Goal: Transaction & Acquisition: Purchase product/service

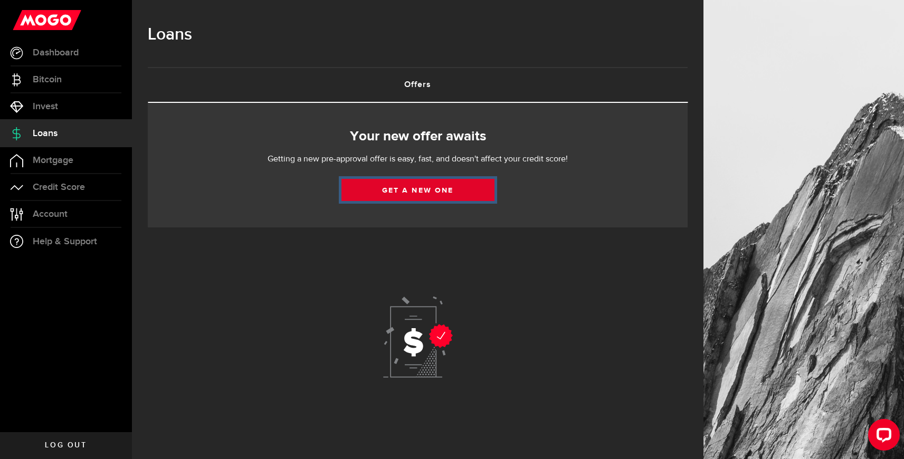
click at [430, 194] on link "Get a new one" at bounding box center [417, 190] width 153 height 22
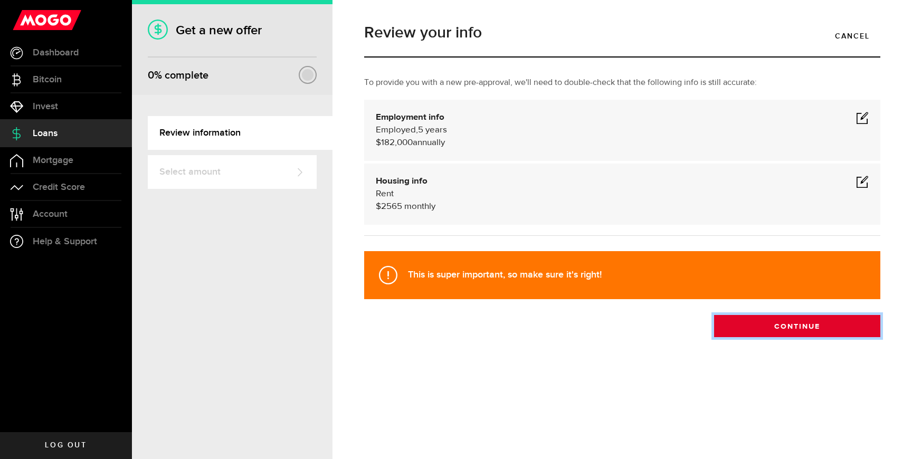
click at [812, 327] on button "Continue" at bounding box center [797, 326] width 166 height 22
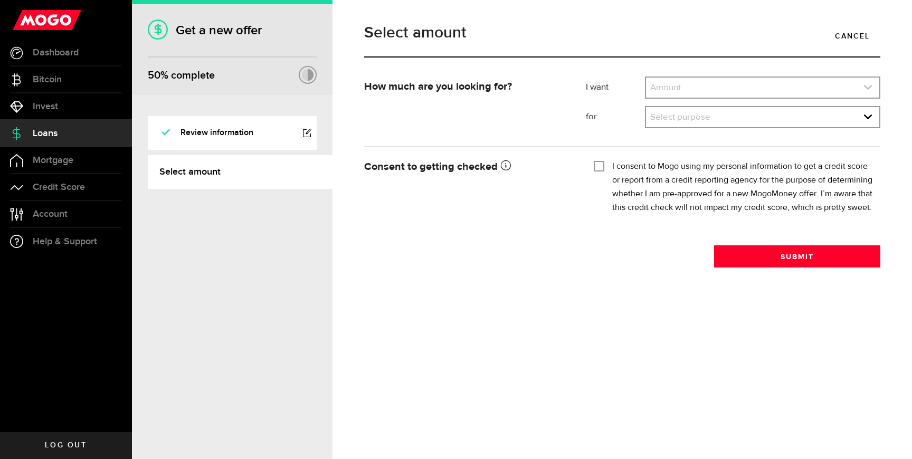
click at [763, 84] on link "expand select" at bounding box center [762, 88] width 233 height 20
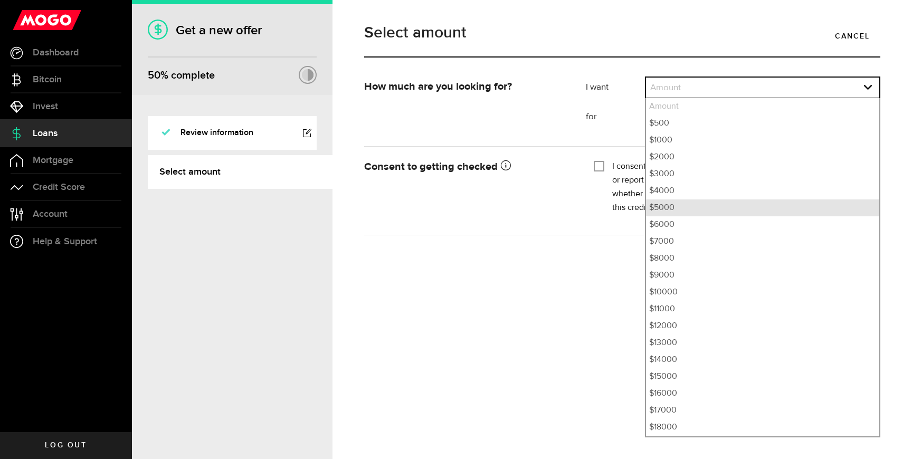
click at [673, 203] on li "$5000" at bounding box center [762, 207] width 233 height 17
select select "5000"
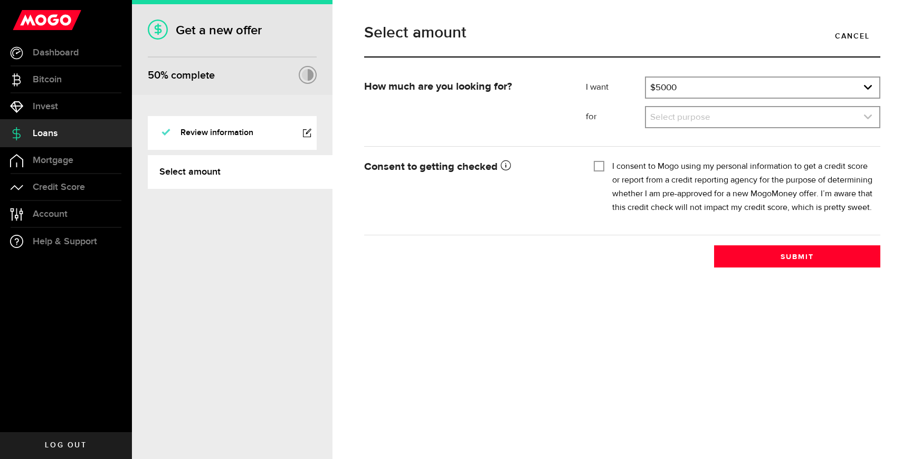
click at [694, 120] on link "expand select" at bounding box center [762, 117] width 233 height 20
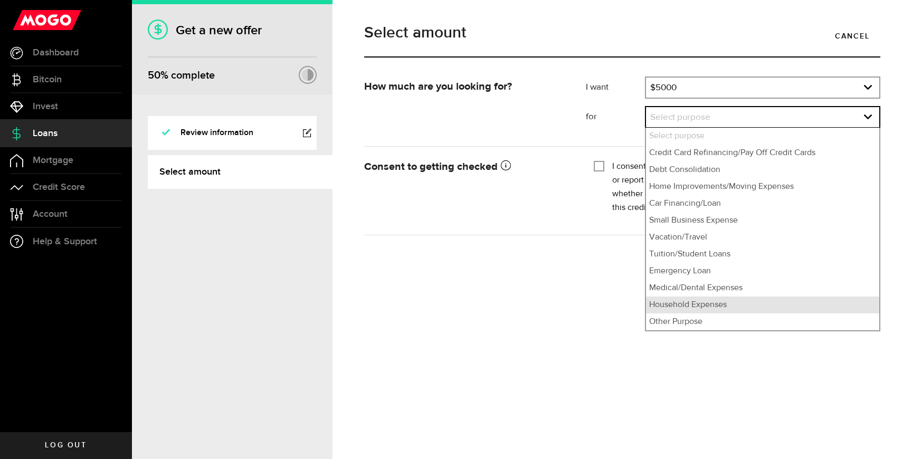
click at [715, 301] on li "Household Expenses" at bounding box center [762, 305] width 233 height 17
select select "Household Expenses"
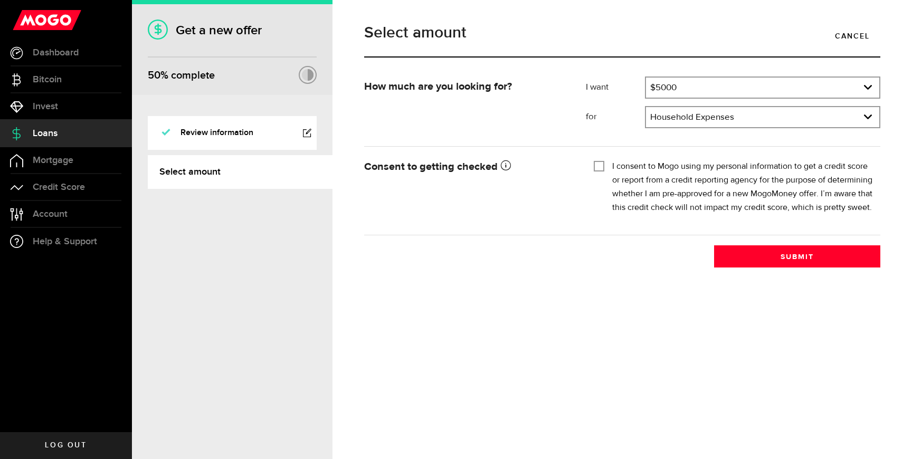
click at [715, 301] on div "Select amount Cancel How much are you looking for? I want Amount How much credi…" at bounding box center [621, 229] width 579 height 459
click at [672, 170] on label "I consent to Mogo using my personal information to get a credit score or report…" at bounding box center [742, 187] width 260 height 55
click at [604, 170] on input "I consent to Mogo using my personal information to get a credit score or report…" at bounding box center [599, 165] width 11 height 11
checkbox input "true"
click at [309, 128] on link "Review information" at bounding box center [232, 133] width 169 height 34
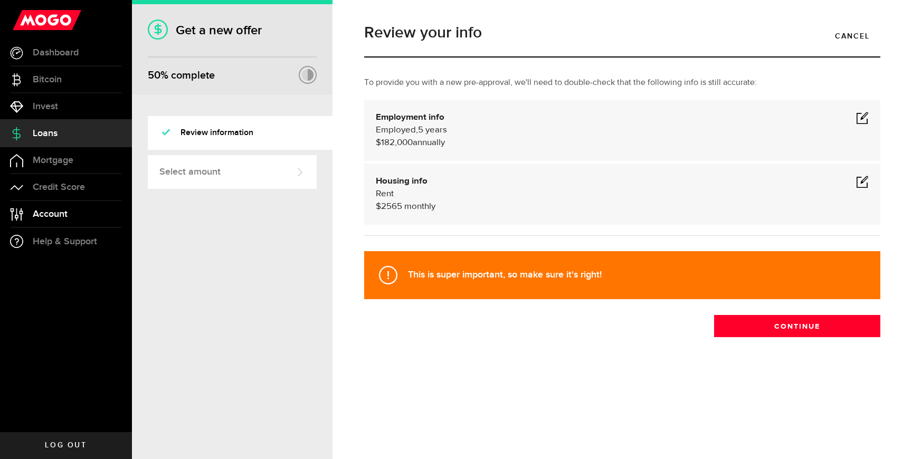
click at [69, 207] on link "Account Compte" at bounding box center [66, 214] width 132 height 26
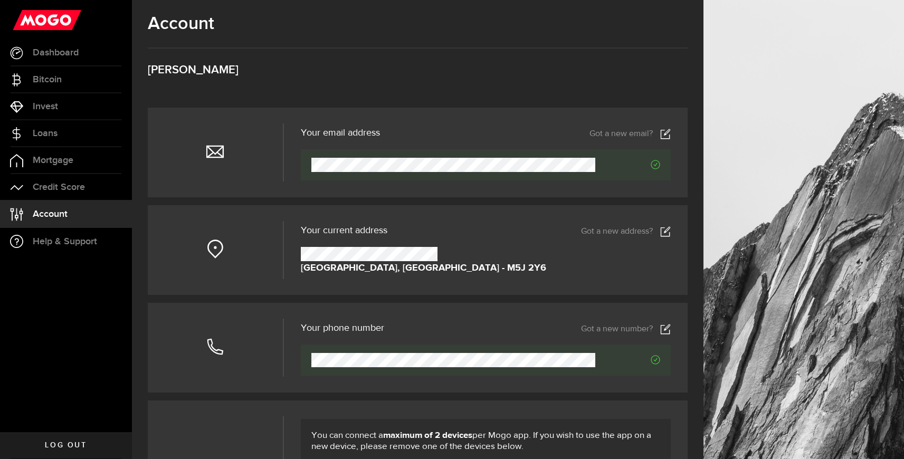
click at [671, 232] on icon at bounding box center [665, 231] width 11 height 11
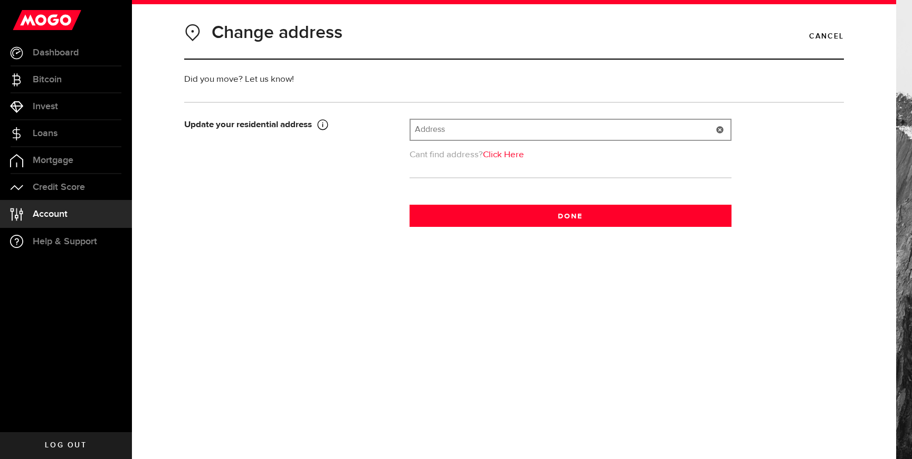
click at [555, 136] on input "text" at bounding box center [570, 130] width 320 height 20
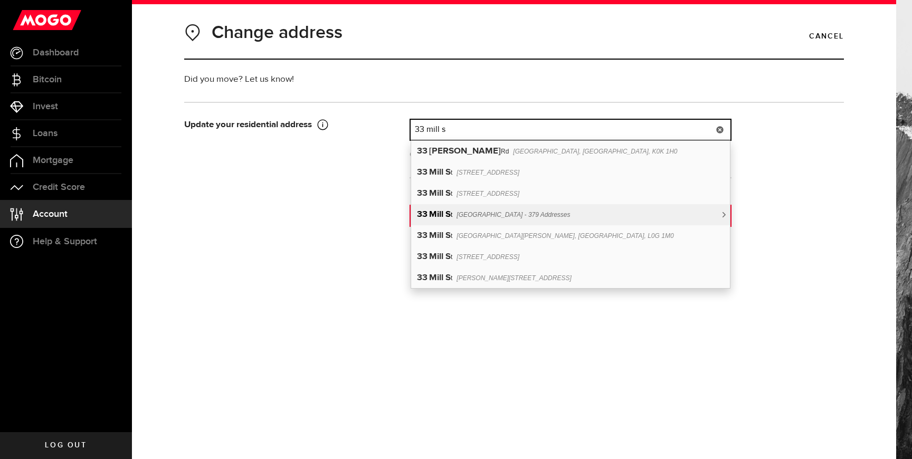
click at [576, 214] on div "33 Mill S t Toronto, ON, M5A 3R3 - 379 Addresses" at bounding box center [570, 214] width 319 height 21
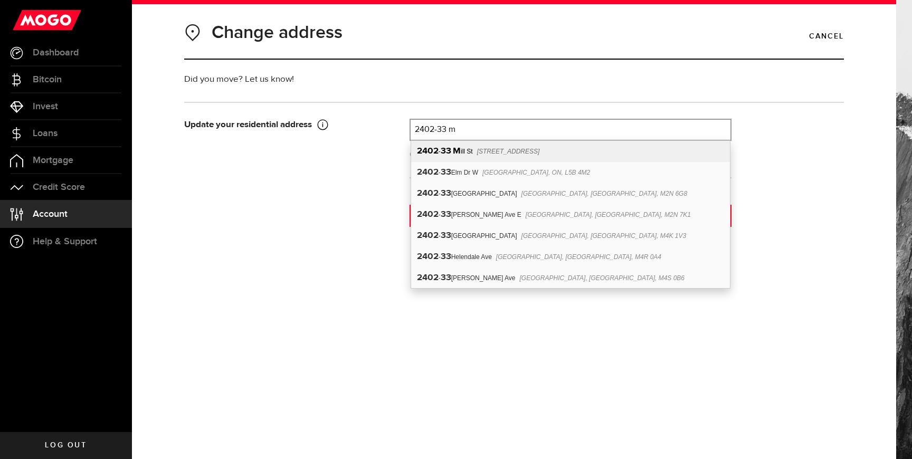
click at [500, 146] on div "2402 - 33 M ill St Toronto, ON, M5A 3R3" at bounding box center [570, 151] width 319 height 21
type input "2402-33 Mill St"
type input "33"
type input "Mill St"
type input "Toronto"
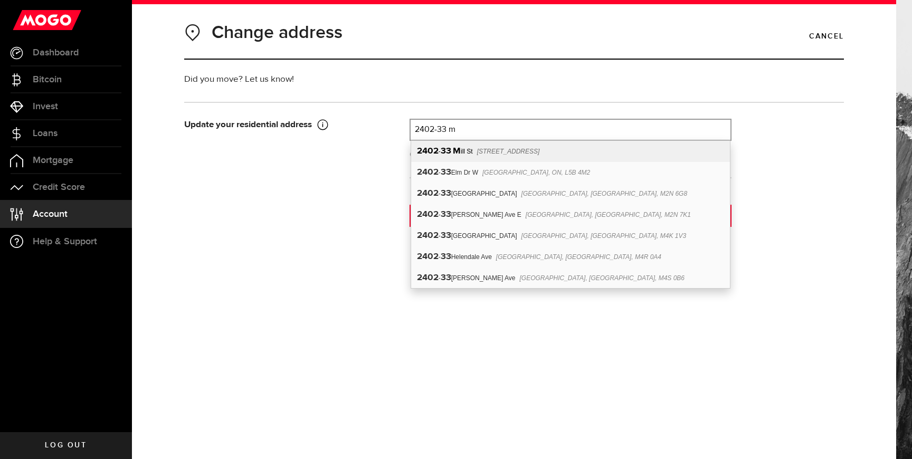
type input "2402"
select select "ON"
type input "M5A 3R3"
type input "Canada"
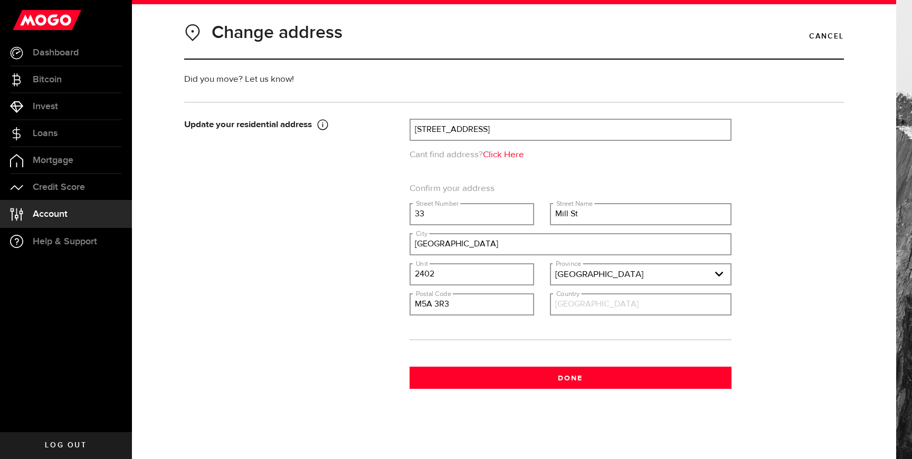
click at [342, 202] on div "Update your residential address This has to be your current home address, it ca…" at bounding box center [513, 254] width 675 height 270
click at [570, 389] on div "Change address Cancel Did you move? Let us know! Please do not provide a PO Box…" at bounding box center [514, 230] width 716 height 423
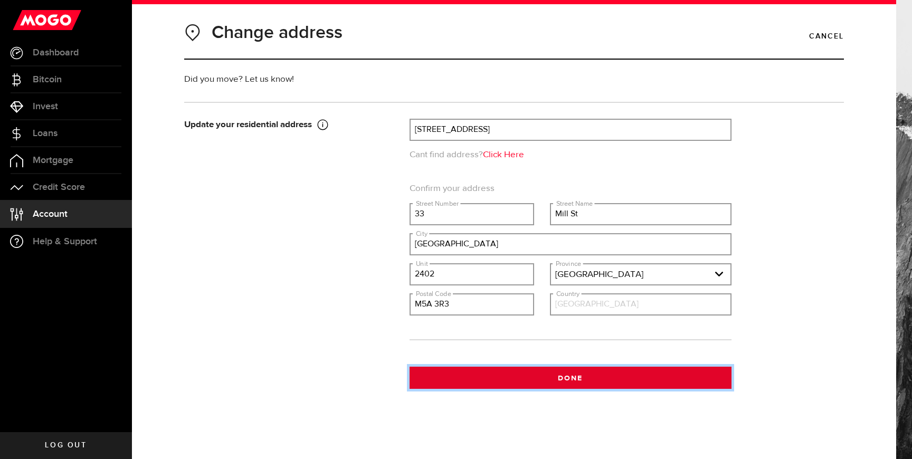
click at [570, 383] on button "Done" at bounding box center [570, 378] width 322 height 22
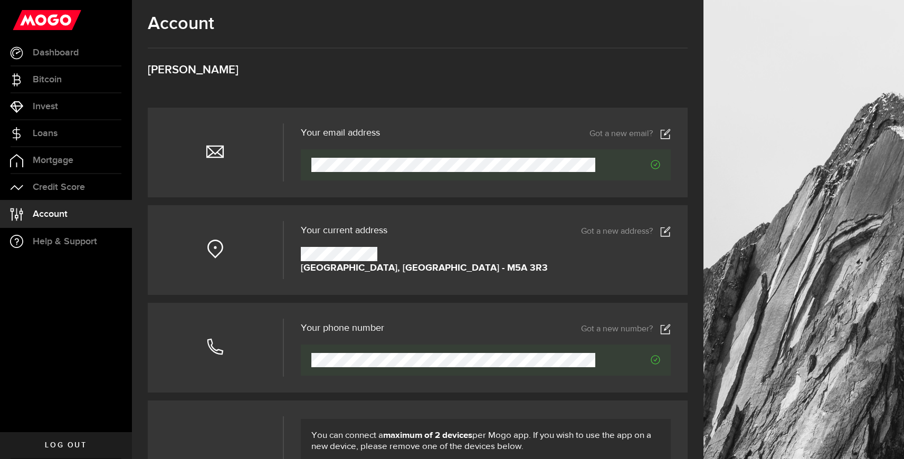
click at [202, 78] on div "Account Compte Ajaypal Cheema" at bounding box center [418, 60] width 540 height 94
click at [59, 138] on link "Loans" at bounding box center [66, 133] width 132 height 26
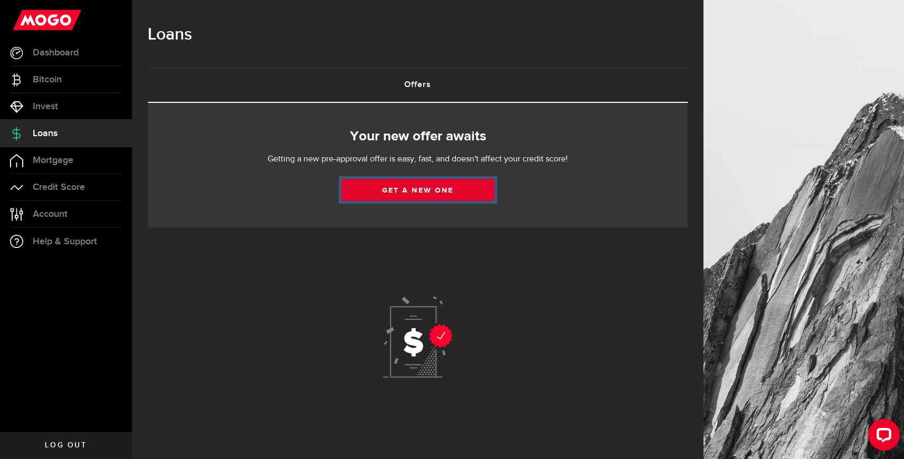
click at [447, 185] on link "Get a new one" at bounding box center [417, 190] width 153 height 22
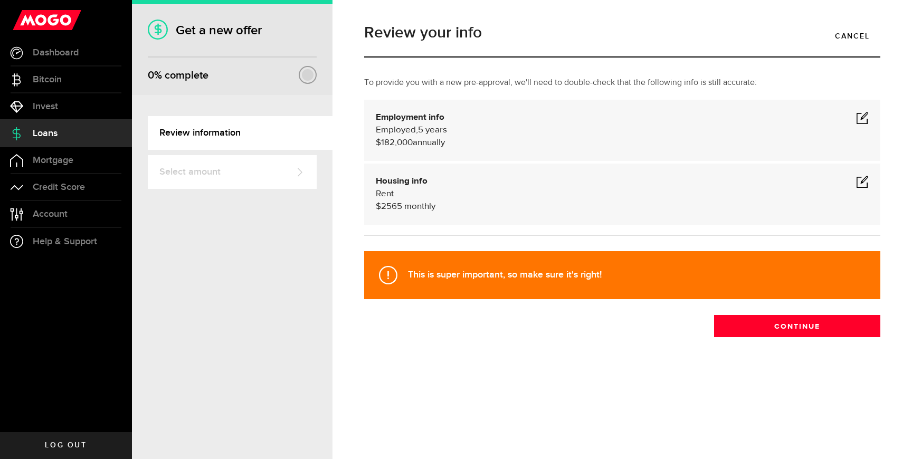
click at [859, 120] on span at bounding box center [862, 117] width 13 height 13
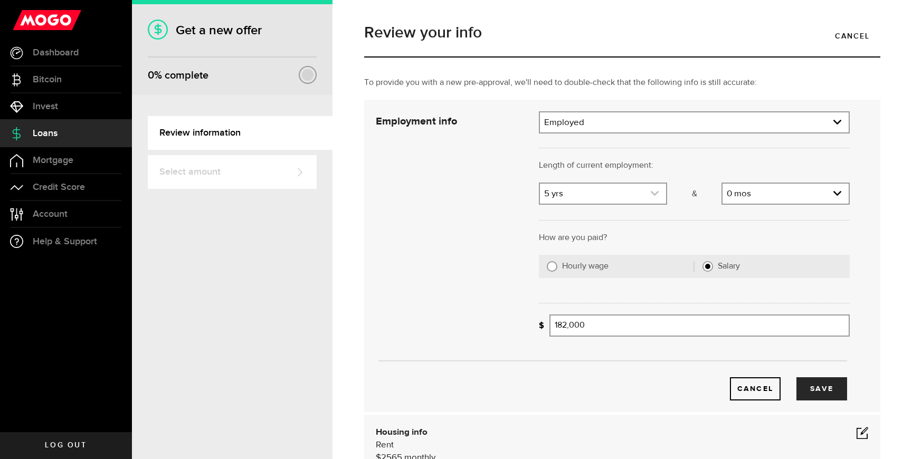
click at [628, 196] on link "expand select" at bounding box center [603, 194] width 126 height 20
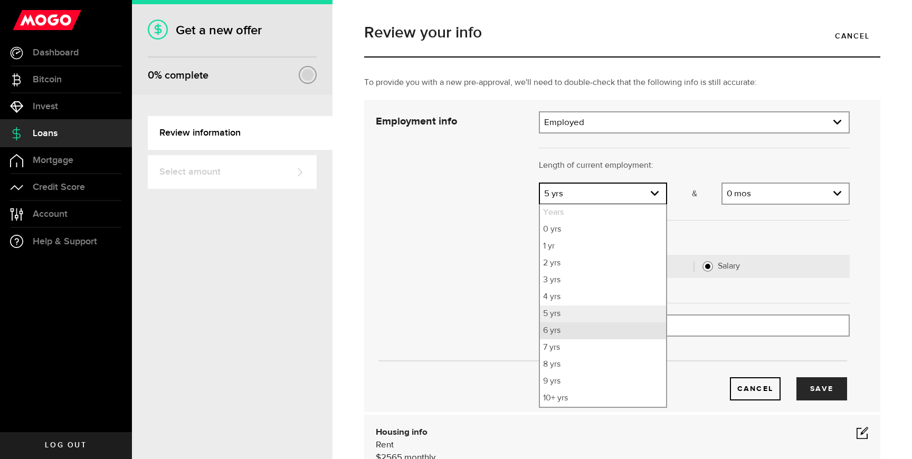
click at [582, 336] on li "6 yrs" at bounding box center [603, 330] width 126 height 17
select select "6"
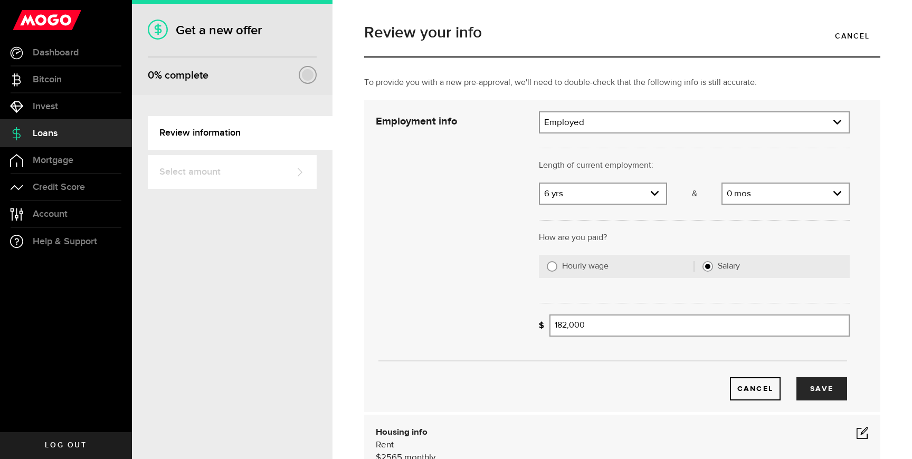
click at [482, 294] on div "Cancel Save" at bounding box center [612, 255] width 505 height 289
click at [761, 189] on link "expand select" at bounding box center [785, 194] width 126 height 20
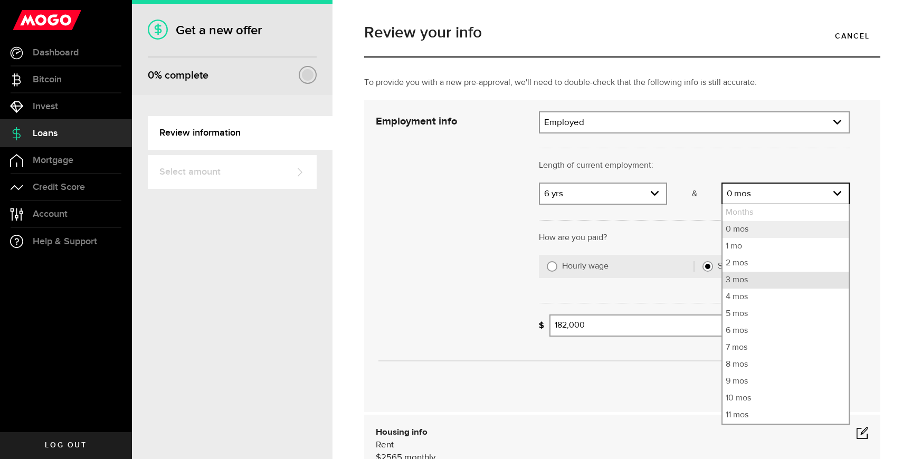
click at [747, 272] on li "3 mos" at bounding box center [785, 280] width 126 height 17
select select "3"
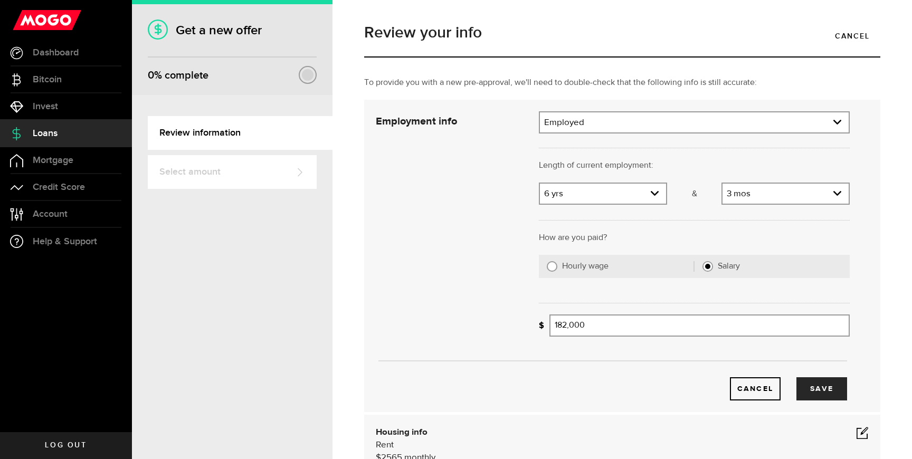
click at [482, 248] on div "Cancel Save" at bounding box center [612, 255] width 505 height 289
click at [823, 389] on button "Save" at bounding box center [821, 388] width 51 height 23
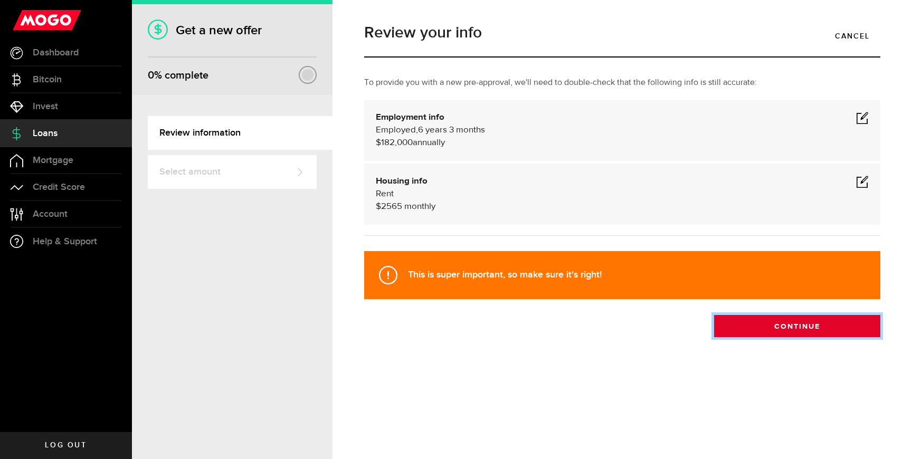
click at [808, 329] on button "Continue" at bounding box center [797, 326] width 166 height 22
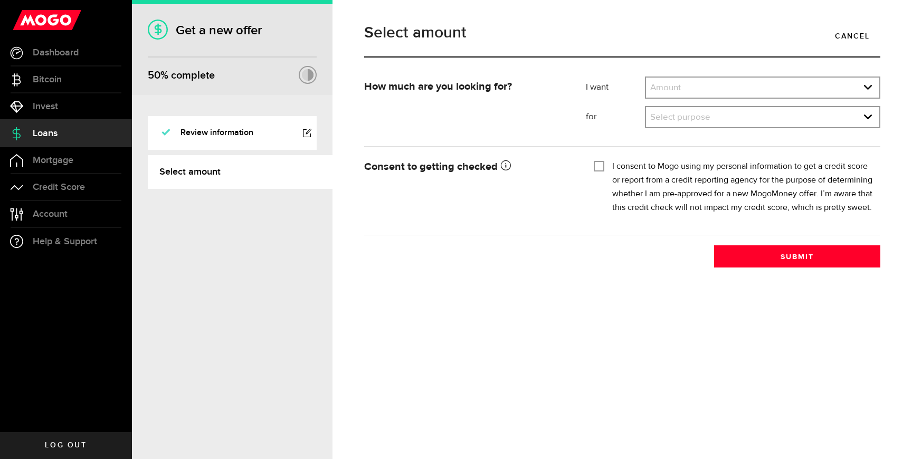
click at [702, 150] on form "How much are you looking for? I want Amount How much credit would you like? Amo…" at bounding box center [622, 156] width 516 height 159
click at [695, 162] on label "I consent to Mogo using my personal information to get a credit score or report…" at bounding box center [742, 187] width 260 height 55
click at [604, 162] on input "I consent to Mogo using my personal information to get a credit score or report…" at bounding box center [599, 165] width 11 height 11
checkbox input "true"
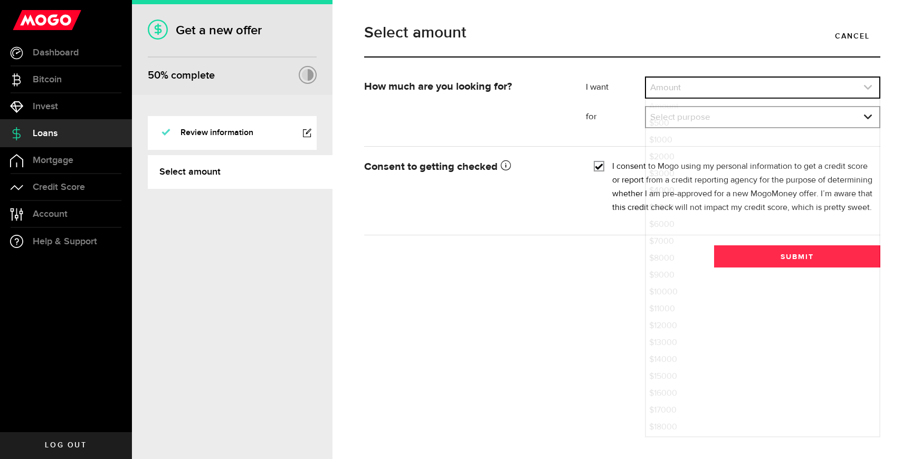
click at [708, 79] on link "expand select" at bounding box center [762, 88] width 233 height 20
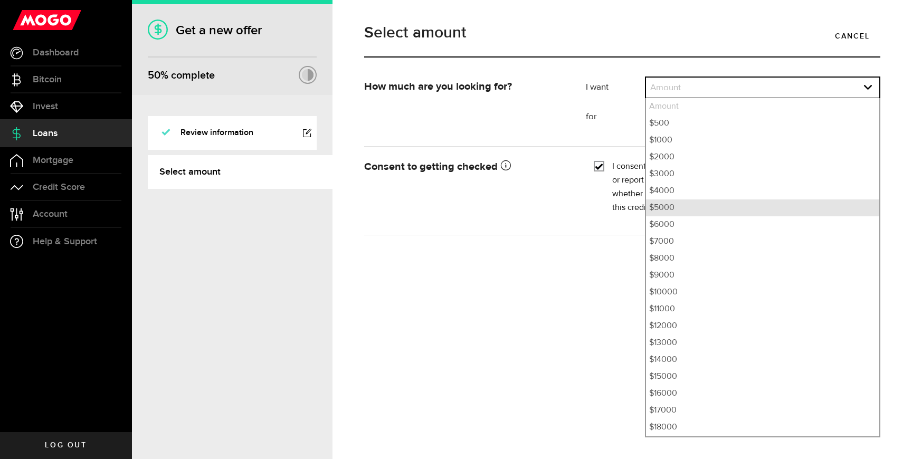
click at [676, 209] on li "$5000" at bounding box center [762, 207] width 233 height 17
select select "5000"
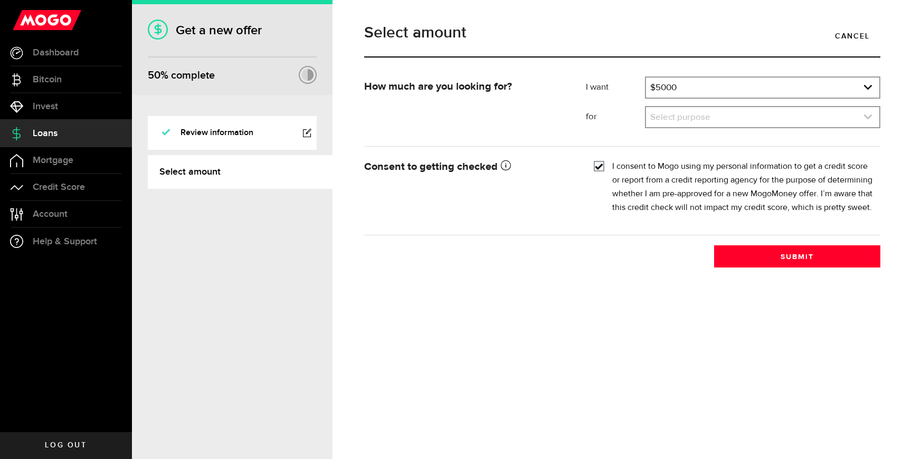
click at [722, 125] on link "expand select" at bounding box center [762, 117] width 233 height 20
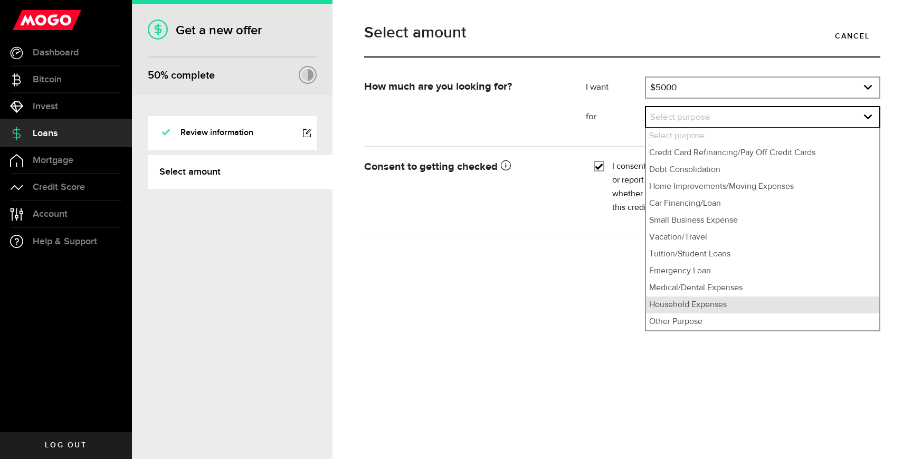
click at [713, 306] on li "Household Expenses" at bounding box center [762, 305] width 233 height 17
select select "Household Expenses"
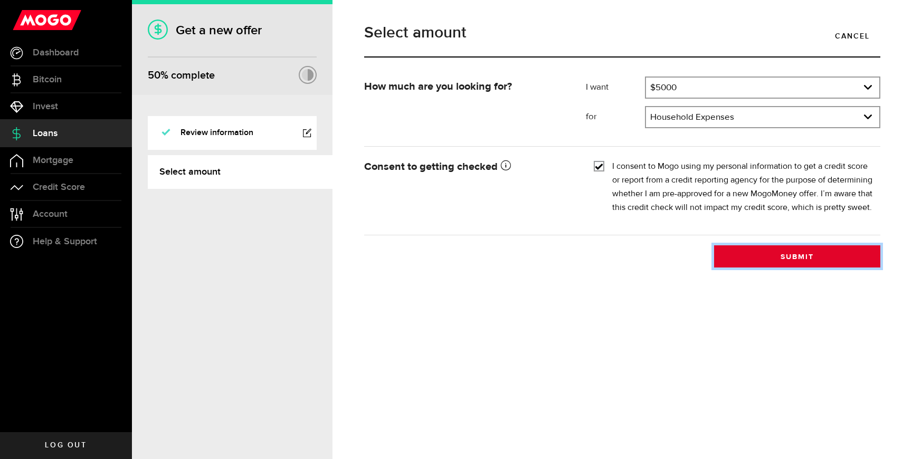
click at [734, 267] on button "Submit" at bounding box center [797, 256] width 166 height 22
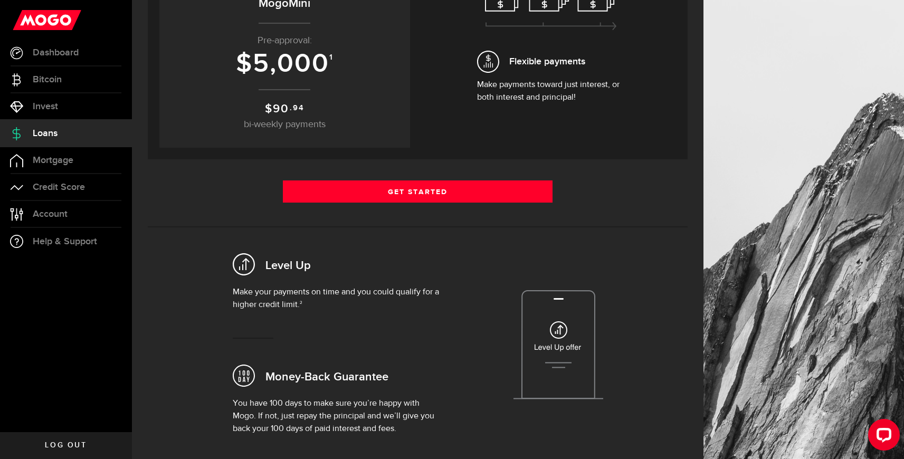
scroll to position [189, 0]
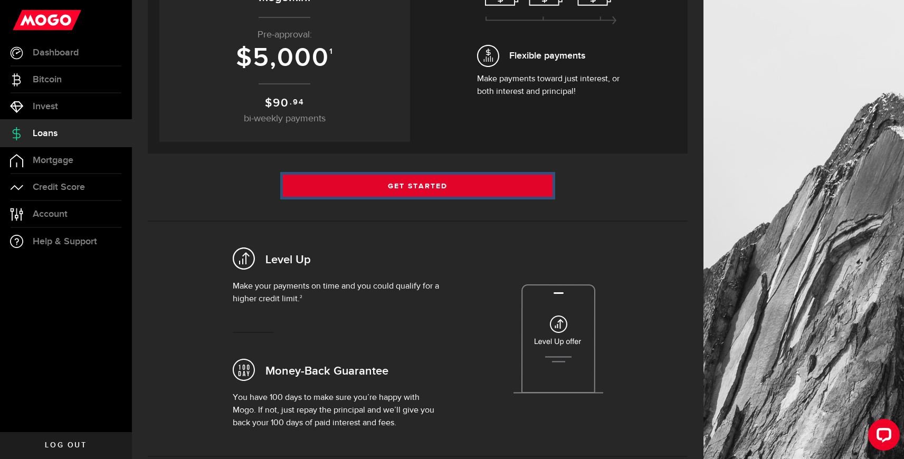
click at [413, 192] on link "Get Started" at bounding box center [418, 186] width 270 height 22
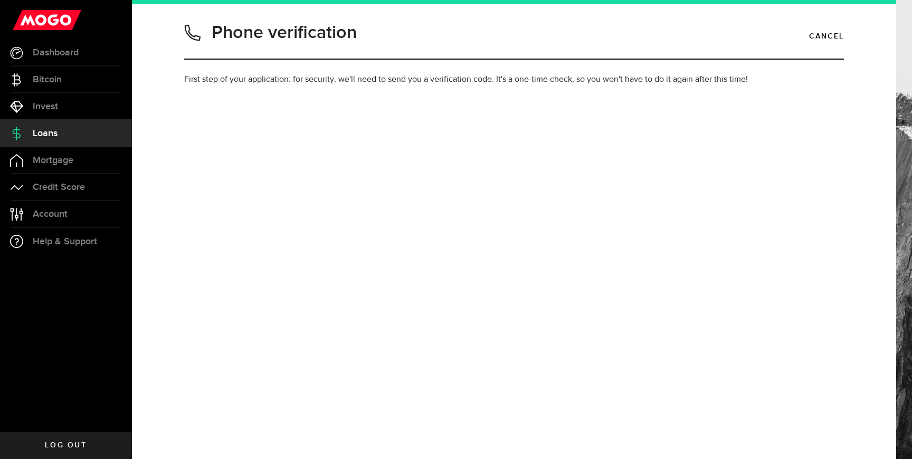
type input "4162689394"
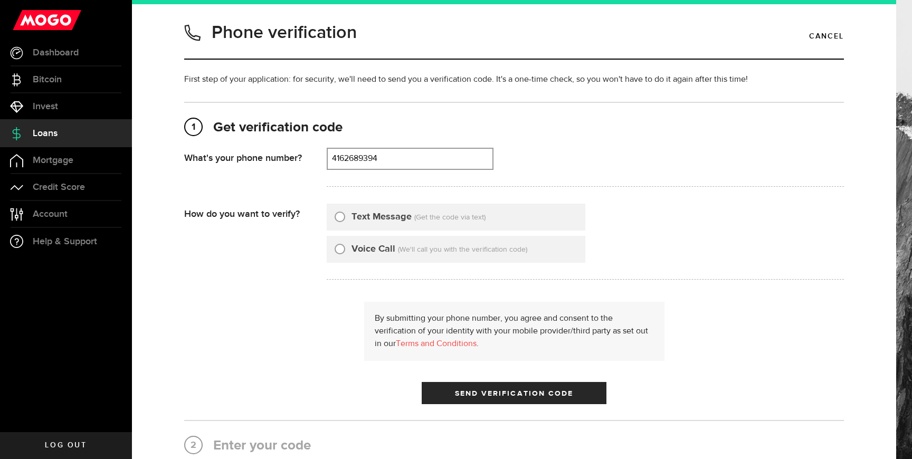
click at [339, 214] on input "Text Message" at bounding box center [339, 215] width 11 height 11
radio input "true"
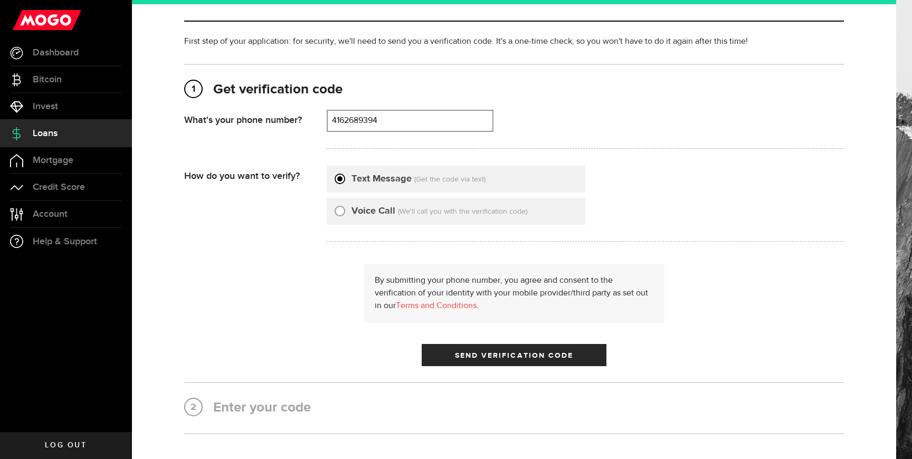
scroll to position [37, 0]
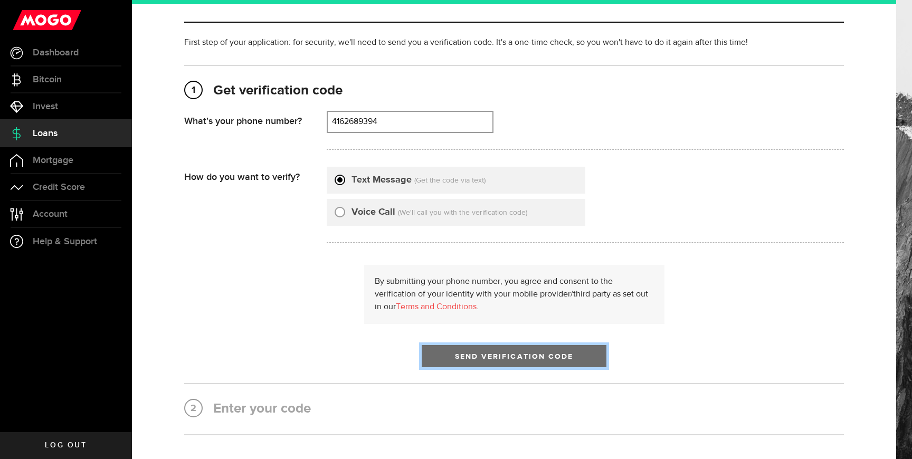
click at [457, 357] on span "Send Verification Code" at bounding box center [514, 356] width 119 height 7
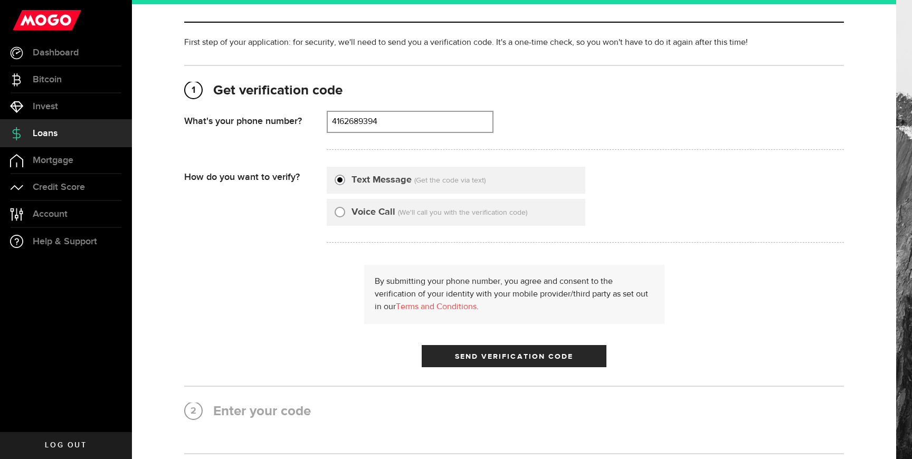
scroll to position [0, 0]
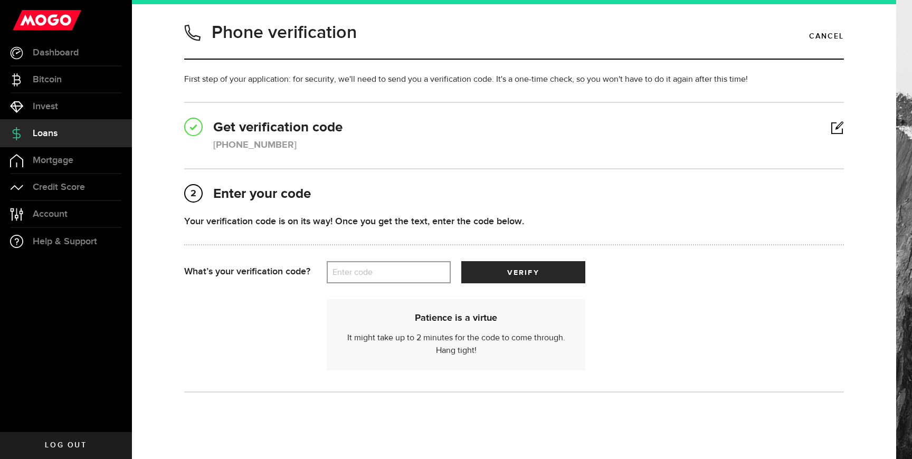
click at [351, 269] on label "Enter code" at bounding box center [389, 273] width 124 height 22
click at [351, 269] on input "Enter code" at bounding box center [389, 272] width 124 height 22
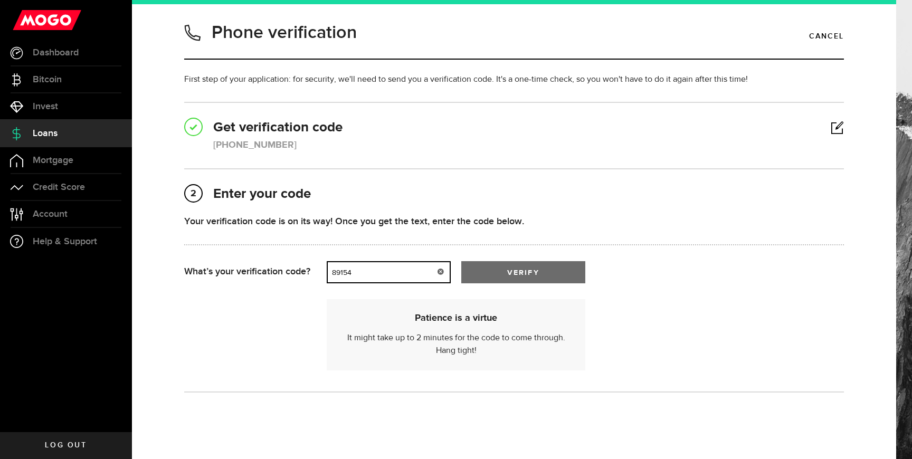
type input "89154"
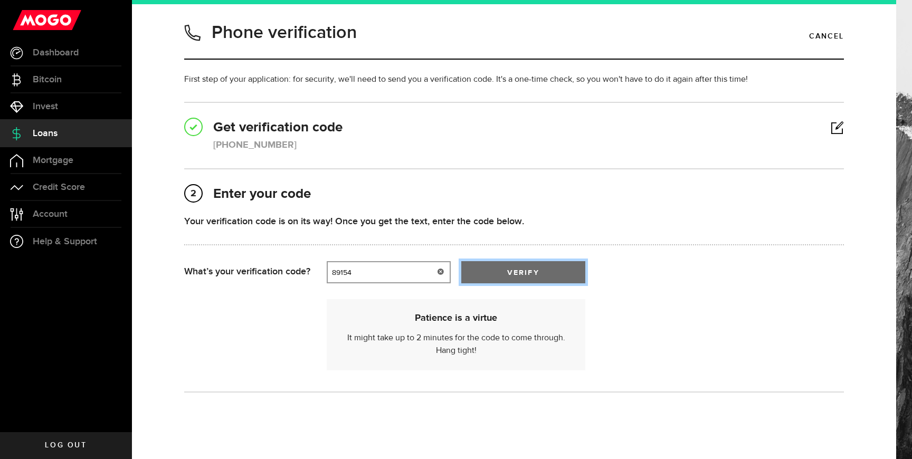
click at [531, 269] on span "verify" at bounding box center [523, 272] width 32 height 7
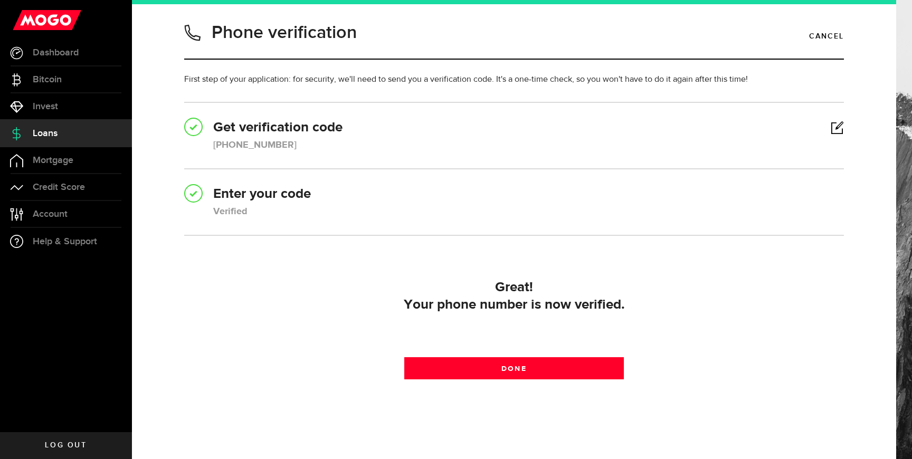
click at [532, 382] on div "Great! Your phone number is now verified. Done Done" at bounding box center [514, 328] width 660 height 111
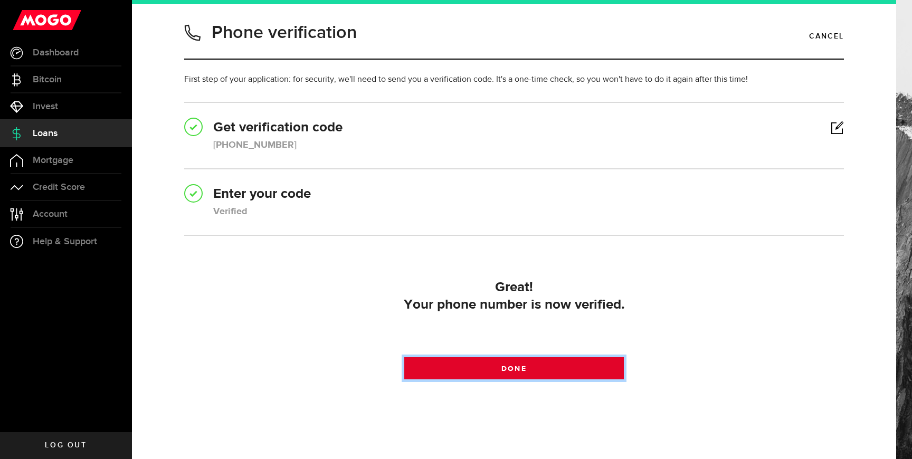
click at [532, 373] on link "Done" at bounding box center [514, 368] width 220 height 22
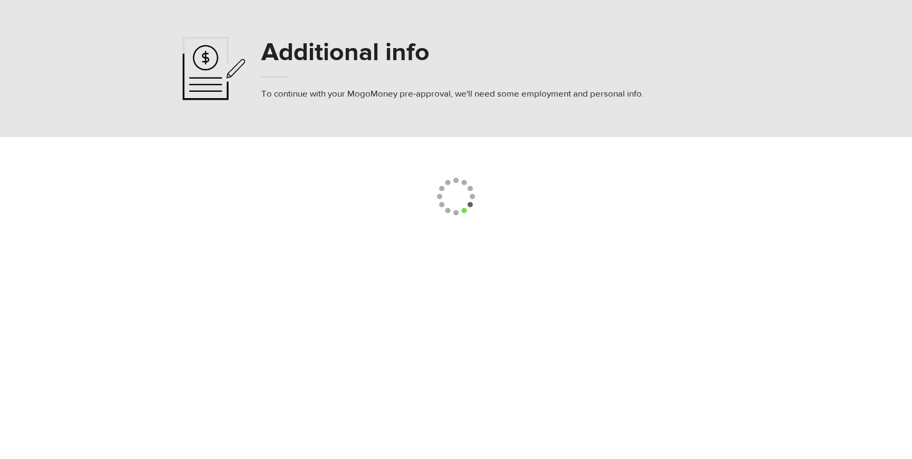
select select
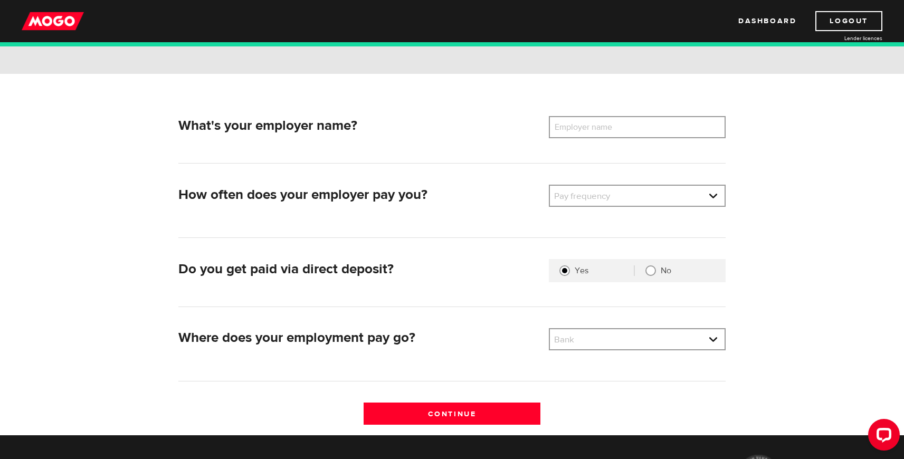
scroll to position [81, 0]
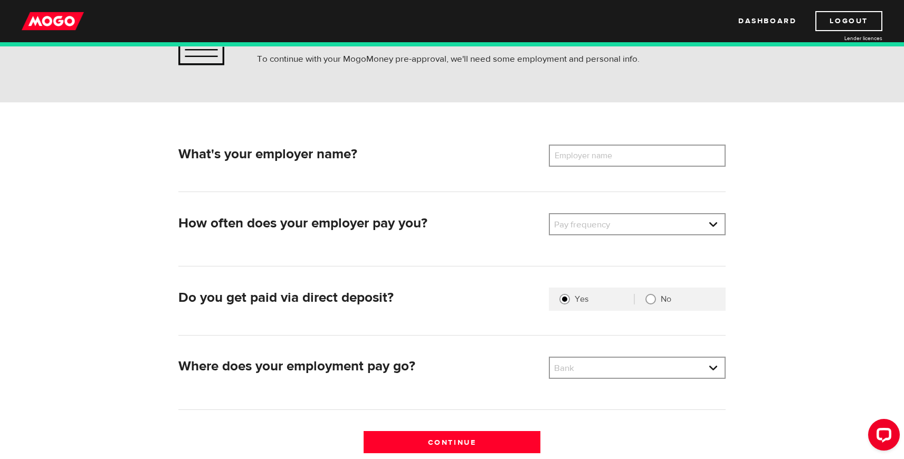
click at [591, 148] on label "Employer name" at bounding box center [591, 156] width 85 height 22
click at [591, 148] on input "Employer name" at bounding box center [637, 156] width 177 height 22
type input "Cheema Tech Inc"
click at [599, 221] on link at bounding box center [637, 224] width 175 height 20
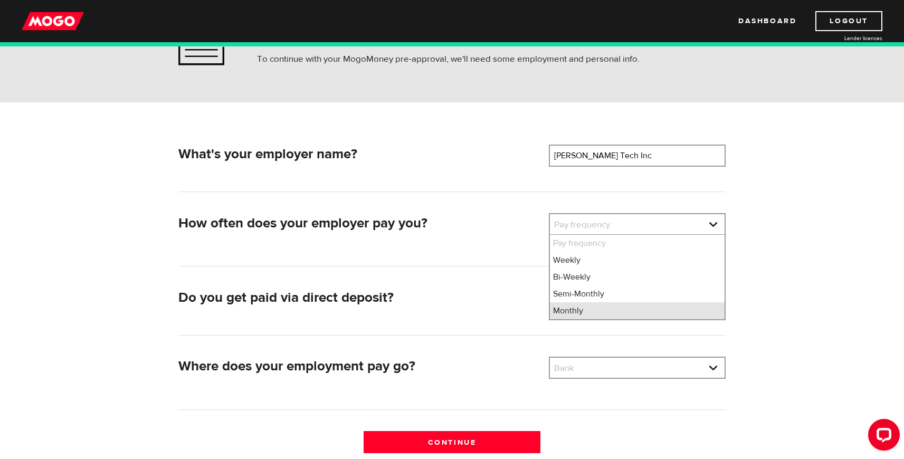
click at [573, 309] on li "Monthly" at bounding box center [637, 310] width 175 height 17
select select "4"
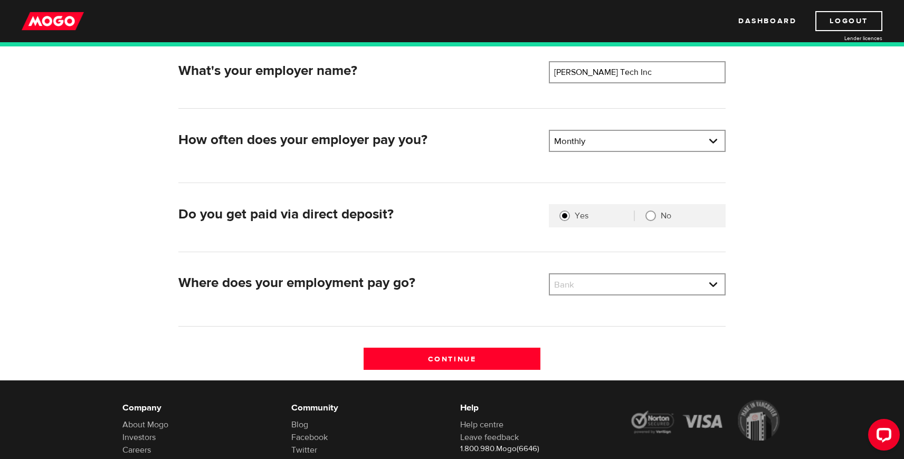
scroll to position [173, 0]
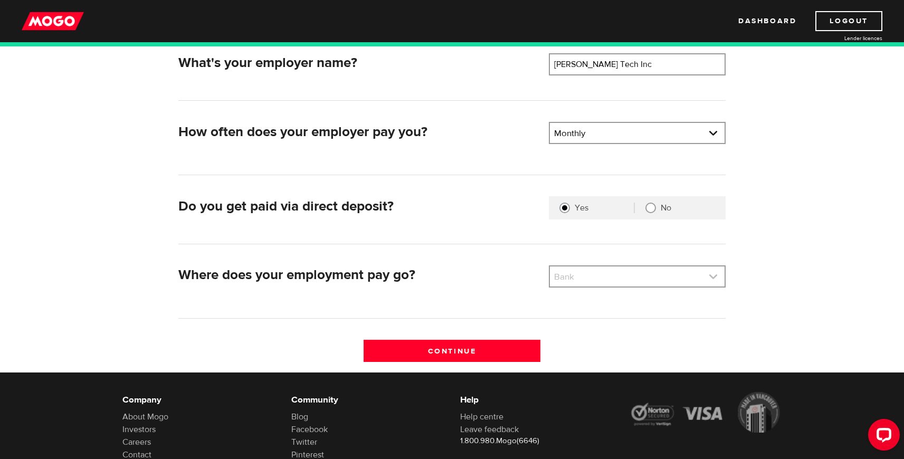
click at [582, 268] on link at bounding box center [637, 276] width 175 height 20
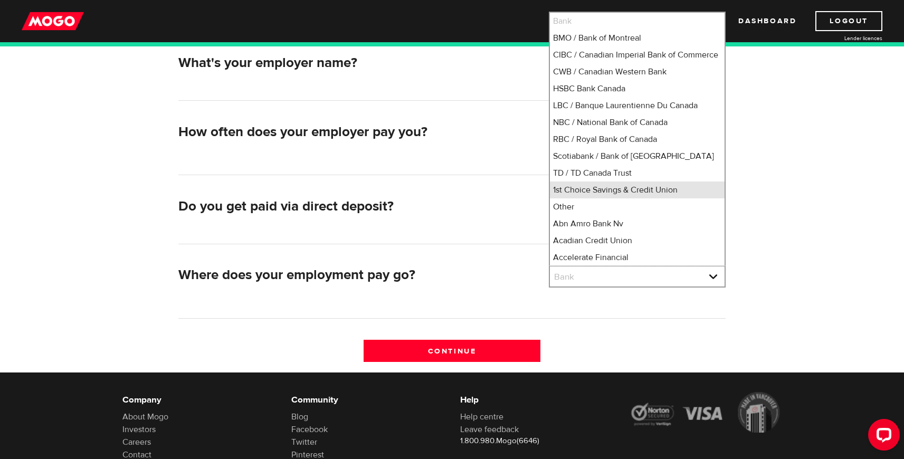
scroll to position [13, 0]
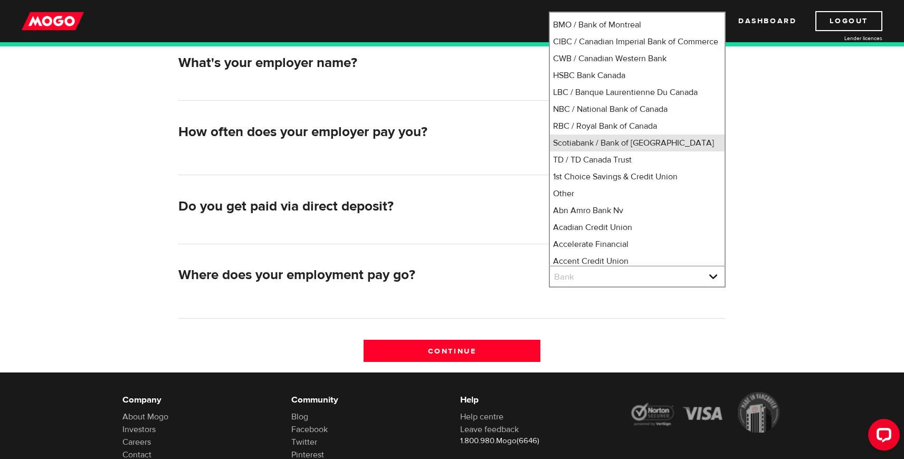
click at [594, 151] on li "Scotiabank / Bank of Nova Scotia" at bounding box center [637, 143] width 175 height 17
select select "2"
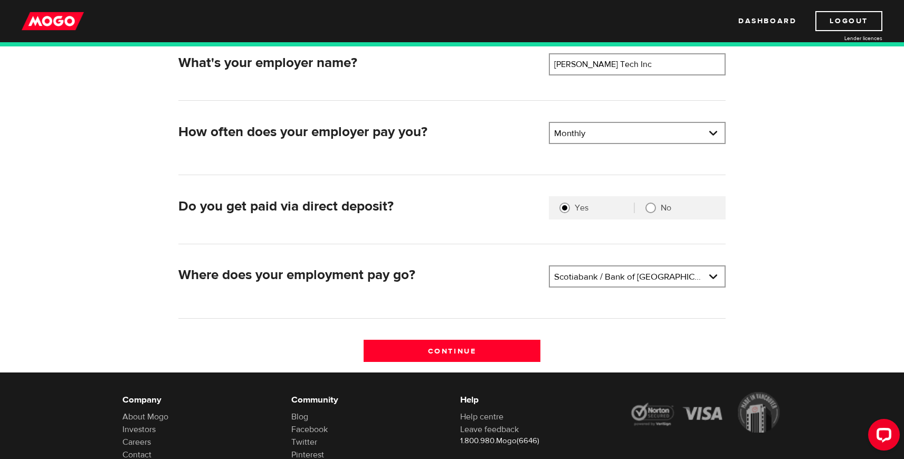
click at [479, 308] on div "Where does your employment pay go? Bank Please select your bank Scotiabank / Ba…" at bounding box center [451, 291] width 547 height 53
click at [482, 351] on input "Continue" at bounding box center [452, 351] width 177 height 22
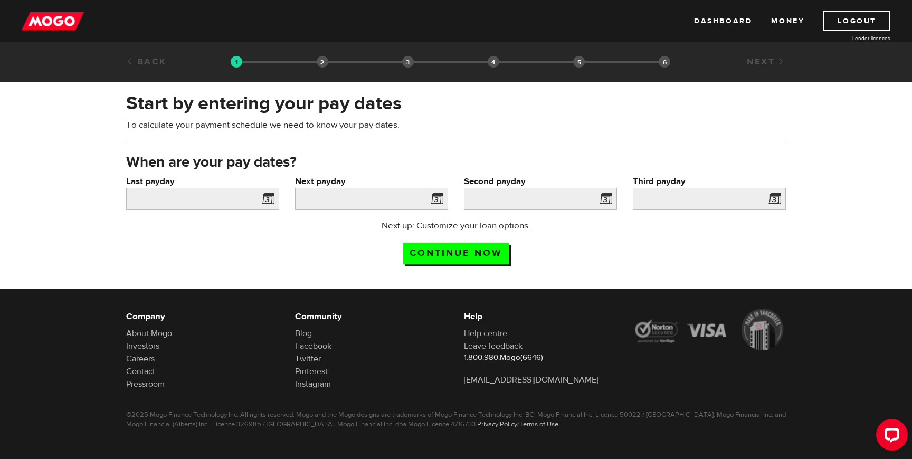
click at [267, 202] on span at bounding box center [266, 200] width 16 height 17
click at [266, 197] on span at bounding box center [266, 200] width 16 height 17
click at [234, 202] on input "Last payday" at bounding box center [202, 199] width 153 height 22
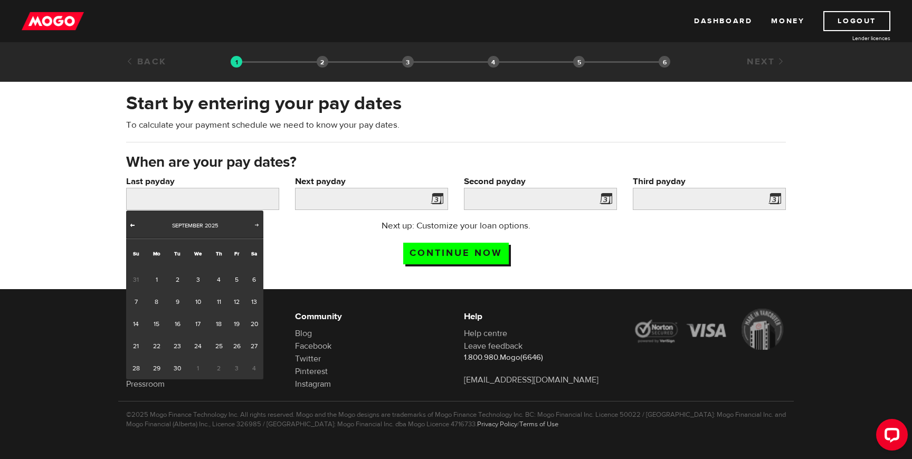
click at [130, 222] on span "Prev" at bounding box center [132, 225] width 8 height 8
click at [233, 325] on link "15" at bounding box center [236, 324] width 16 height 22
type input "2025/08/15"
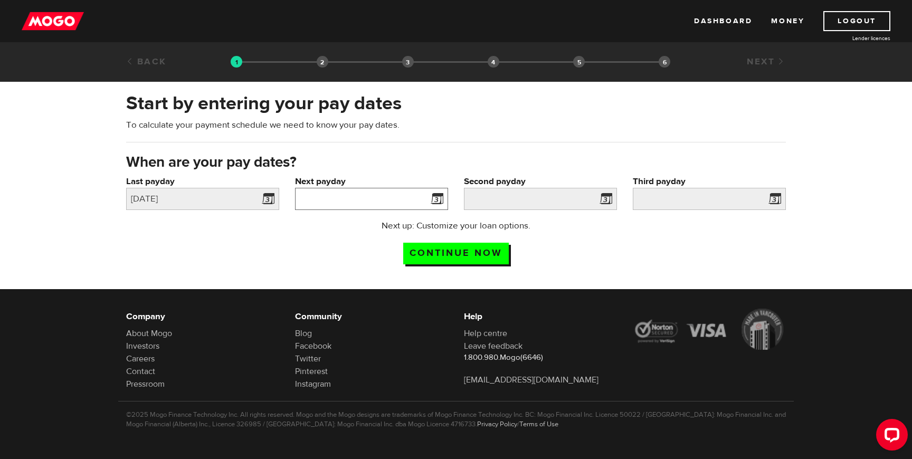
click at [371, 199] on input "Next payday" at bounding box center [371, 199] width 153 height 22
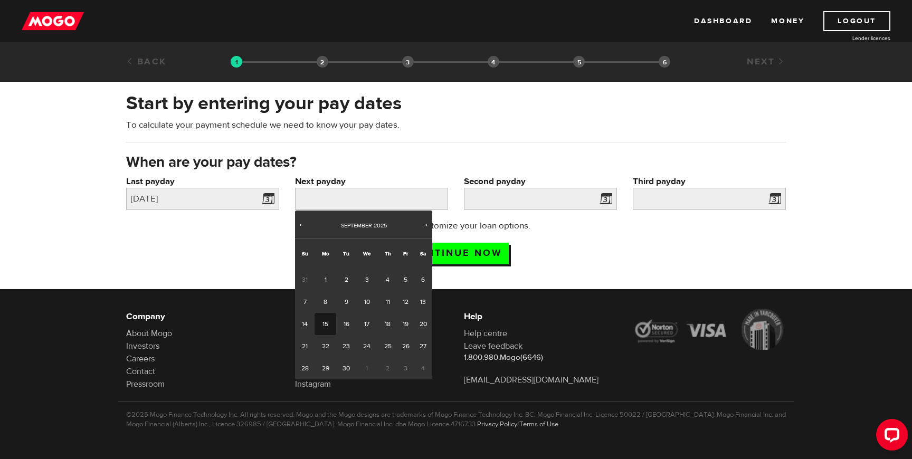
click at [324, 327] on link "15" at bounding box center [325, 324] width 22 height 22
type input "2025/09/15"
type input "2025/10/15"
type input "2025/11/14"
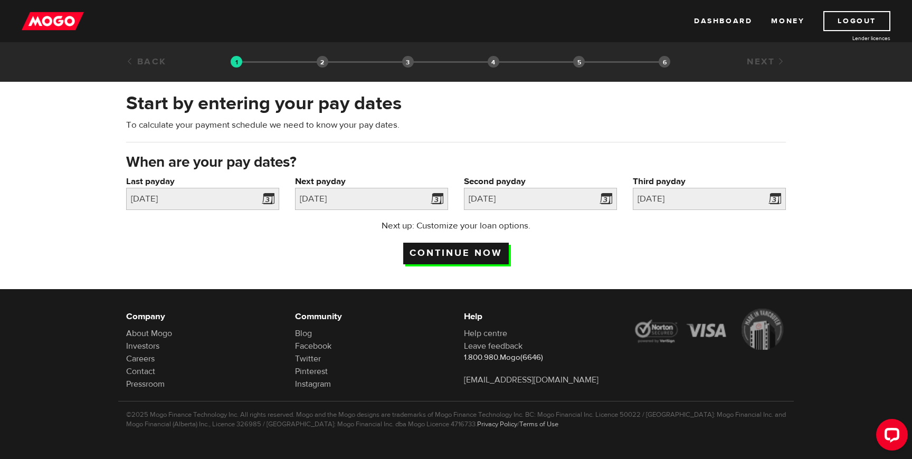
click at [460, 257] on input "Continue now" at bounding box center [456, 254] width 106 height 22
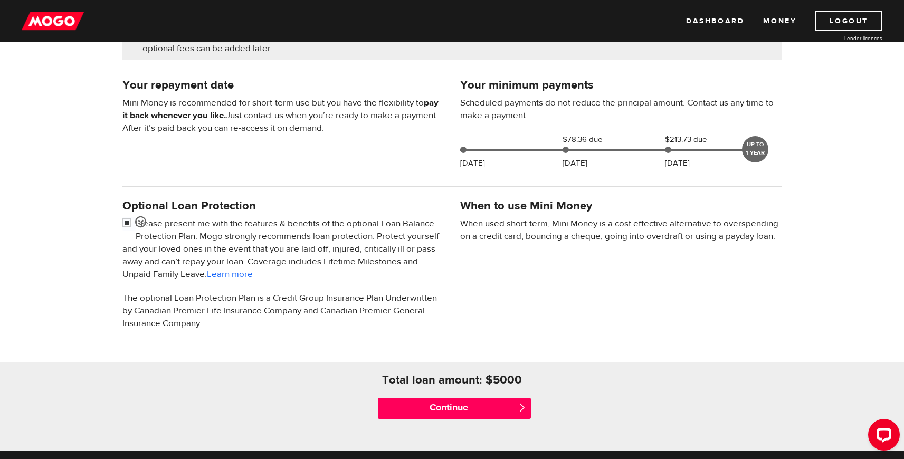
scroll to position [211, 0]
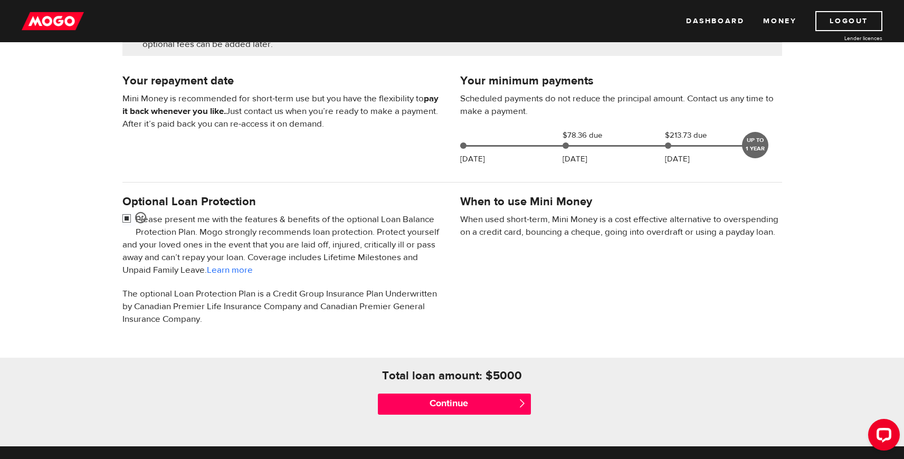
click at [122, 221] on input "checkbox" at bounding box center [128, 219] width 13 height 13
click at [125, 219] on input "checkbox" at bounding box center [128, 219] width 13 height 13
checkbox input "false"
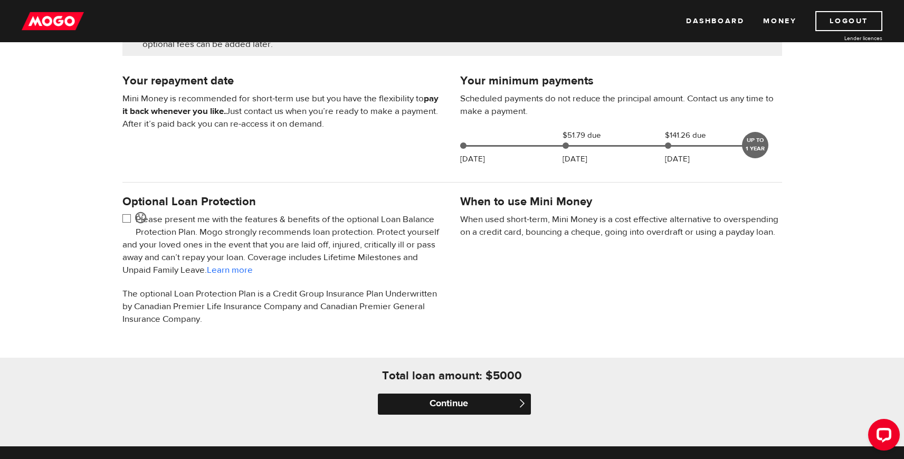
click at [463, 415] on input "Continue" at bounding box center [454, 404] width 153 height 21
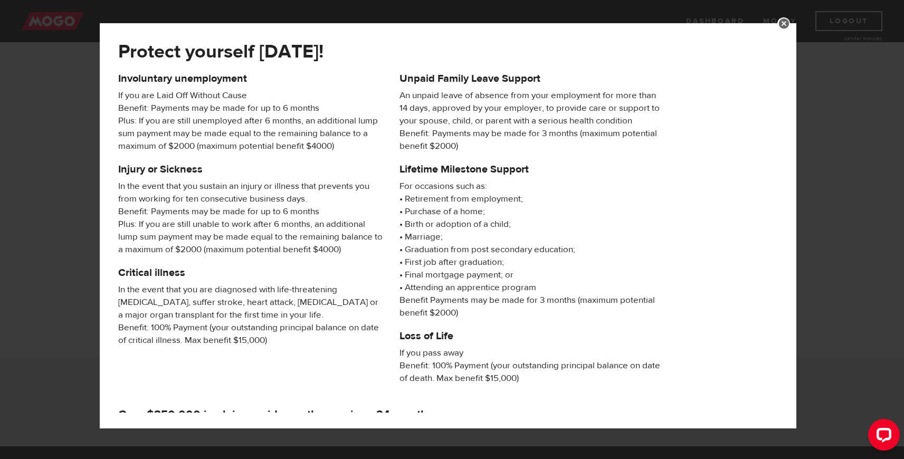
scroll to position [121, 0]
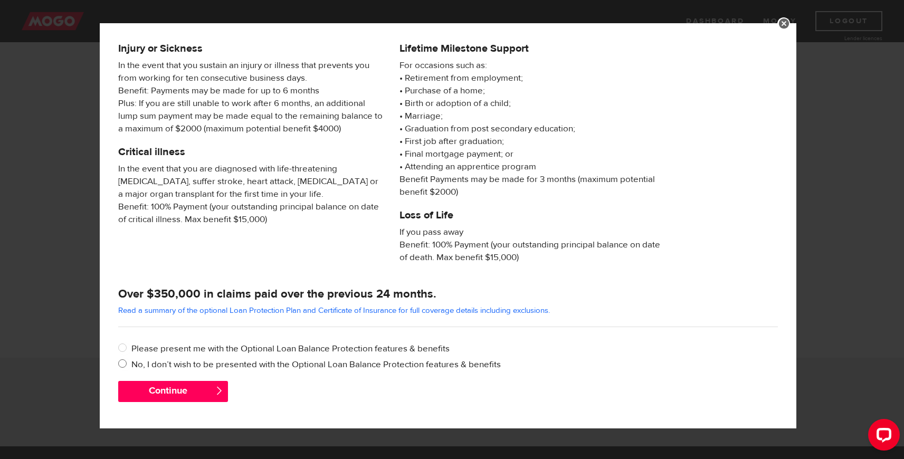
click at [243, 360] on label "No, I don’t wish to be presented with the Optional Loan Balance Protection feat…" at bounding box center [454, 364] width 646 height 13
click at [131, 360] on input "No, I don’t wish to be presented with the Optional Loan Balance Protection feat…" at bounding box center [124, 364] width 13 height 13
radio input "true"
click at [197, 387] on button "Continue" at bounding box center [173, 391] width 110 height 21
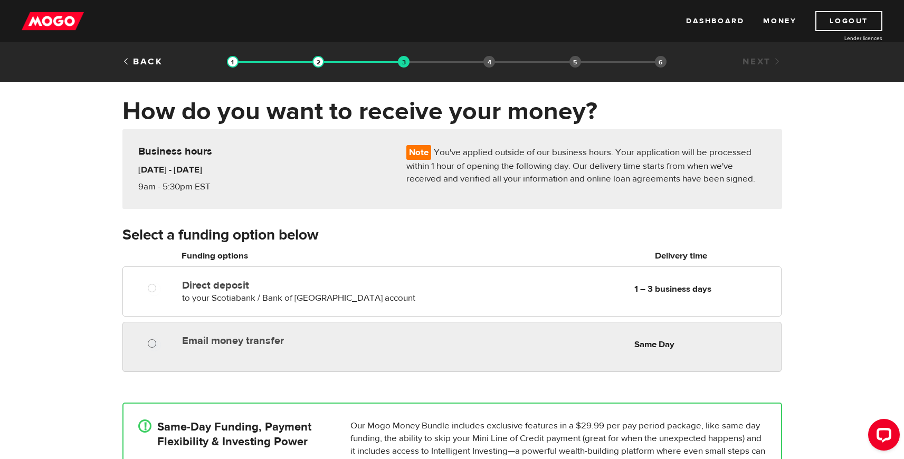
radio input "true"
click at [154, 345] on input "Email money transfer" at bounding box center [154, 344] width 13 height 13
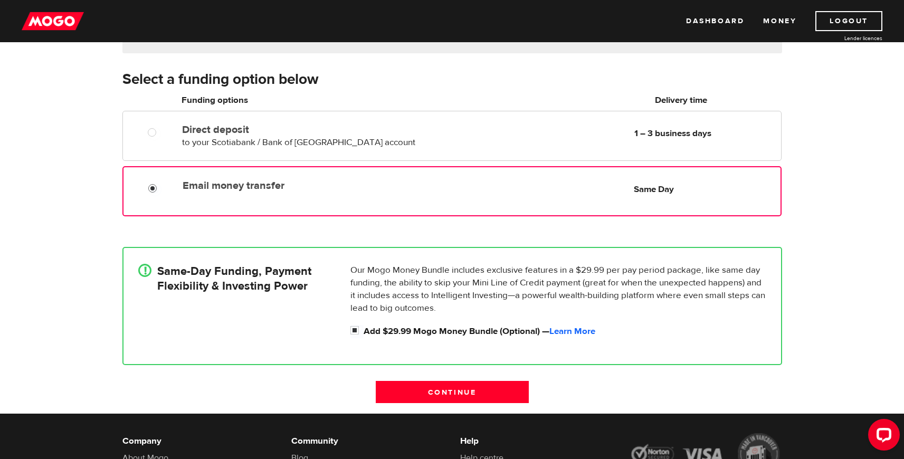
scroll to position [171, 0]
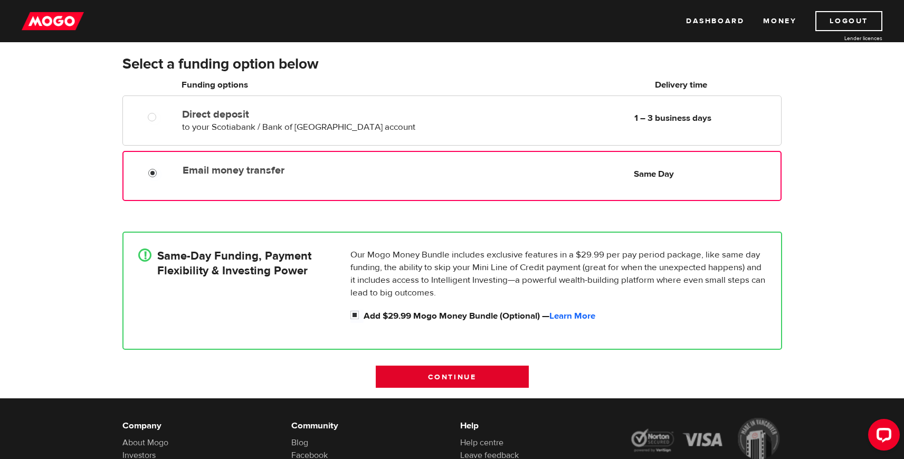
click at [490, 370] on input "Continue" at bounding box center [452, 377] width 153 height 22
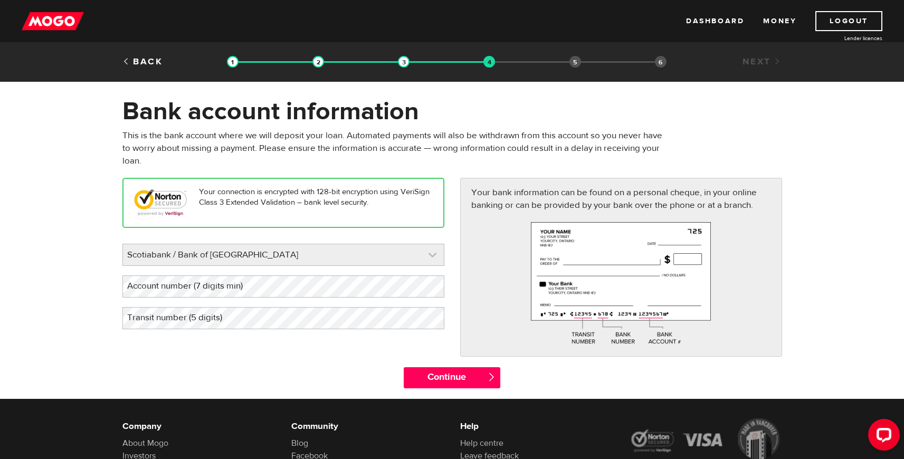
click at [377, 244] on link at bounding box center [283, 254] width 321 height 21
click at [264, 374] on div "Continue " at bounding box center [451, 383] width 675 height 32
click at [260, 279] on label "Account number (7 digits min)" at bounding box center [193, 286] width 142 height 22
click at [276, 367] on div "Your connection is encrypted with 128-bit encryption using VeriSign Class 3 Ext…" at bounding box center [451, 272] width 675 height 189
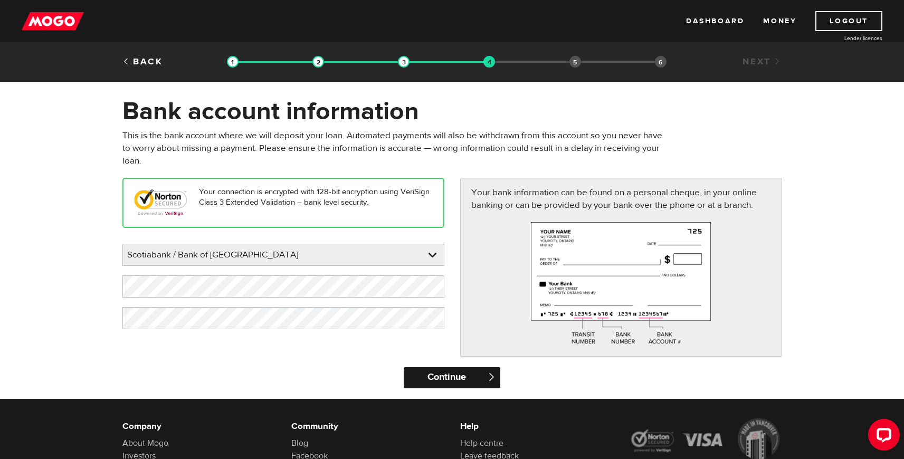
click at [443, 379] on input "Continue" at bounding box center [452, 377] width 97 height 21
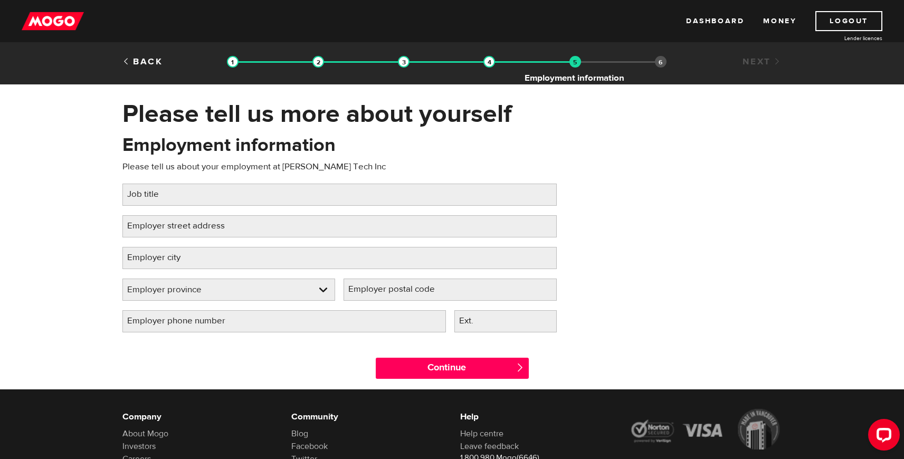
click at [573, 65] on img at bounding box center [575, 62] width 12 height 12
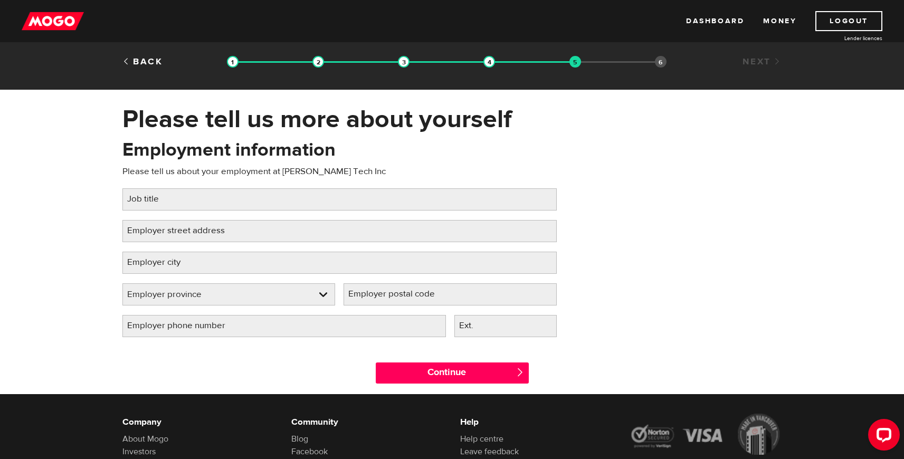
click at [657, 61] on li "Summary" at bounding box center [661, 62] width 12 height 12
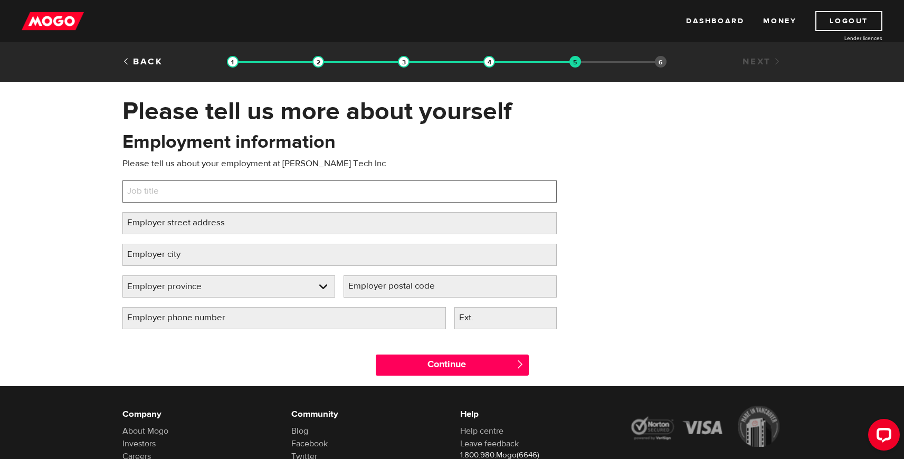
click at [220, 198] on input "Job title" at bounding box center [339, 191] width 434 height 22
click at [234, 283] on link at bounding box center [229, 286] width 212 height 21
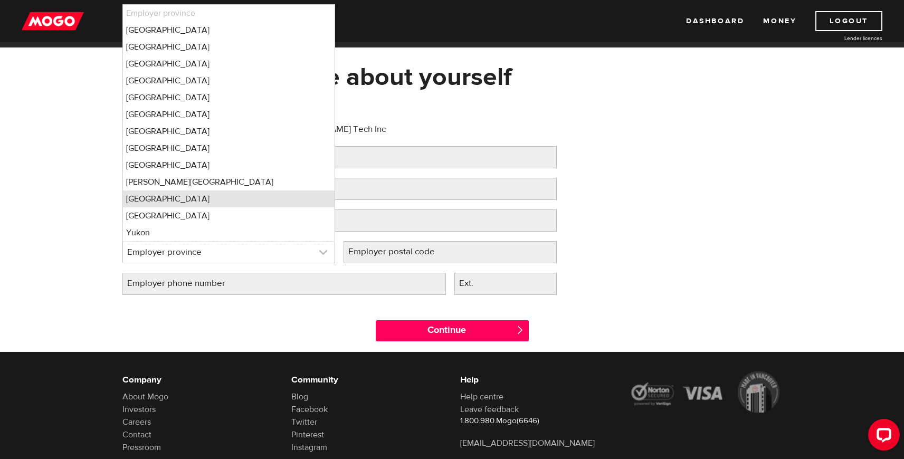
scroll to position [21, 0]
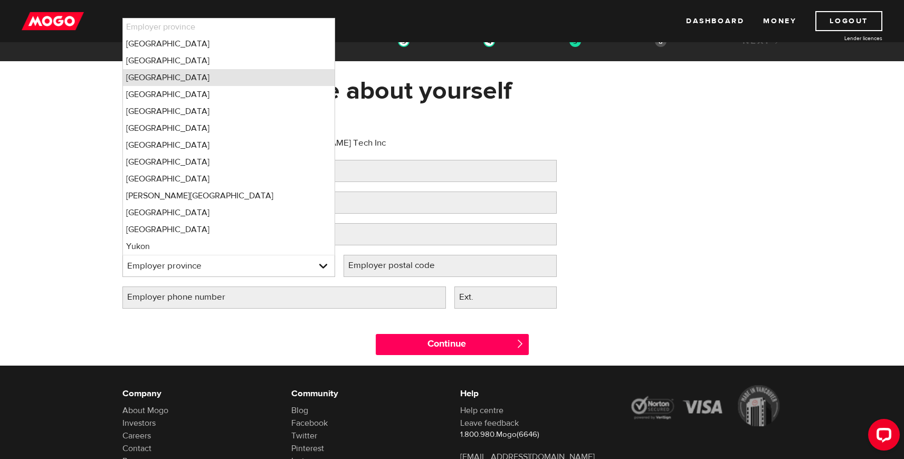
click at [221, 80] on li "Ontario" at bounding box center [229, 77] width 212 height 17
select select "ON"
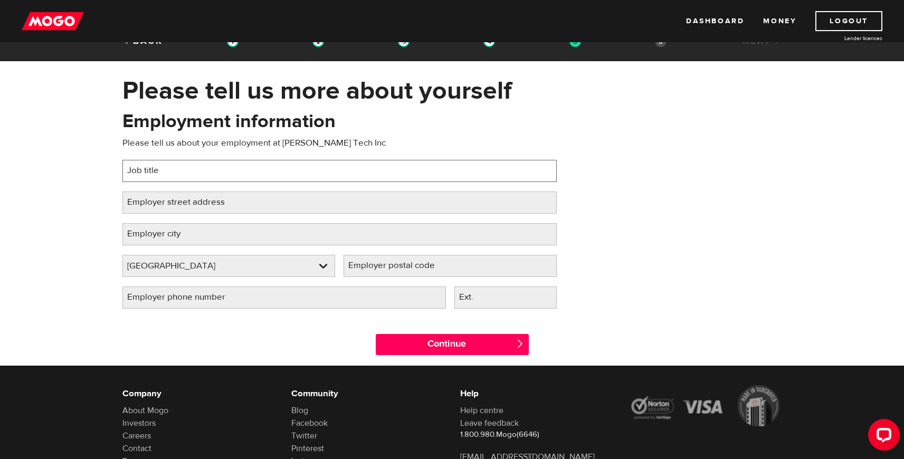
click at [290, 172] on input "Job title" at bounding box center [339, 171] width 434 height 22
type input "President"
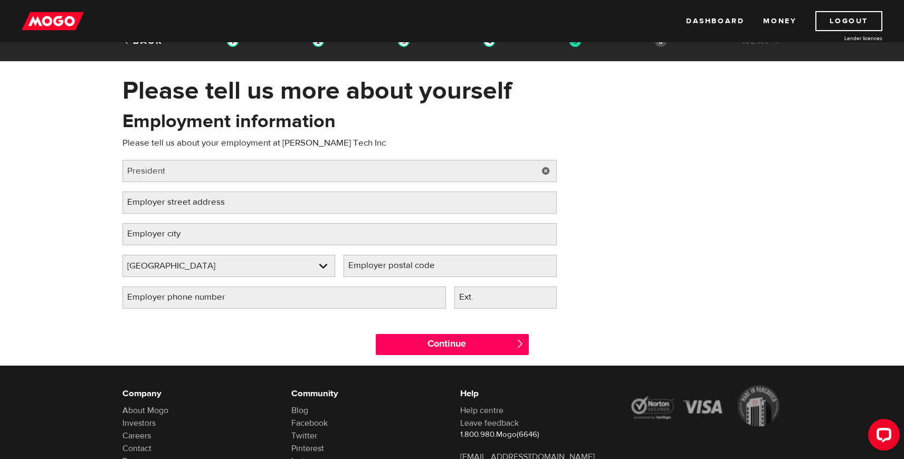
click at [303, 183] on div "Employment information Please tell us about your employment at Cheema Tech Inc …" at bounding box center [339, 213] width 450 height 209
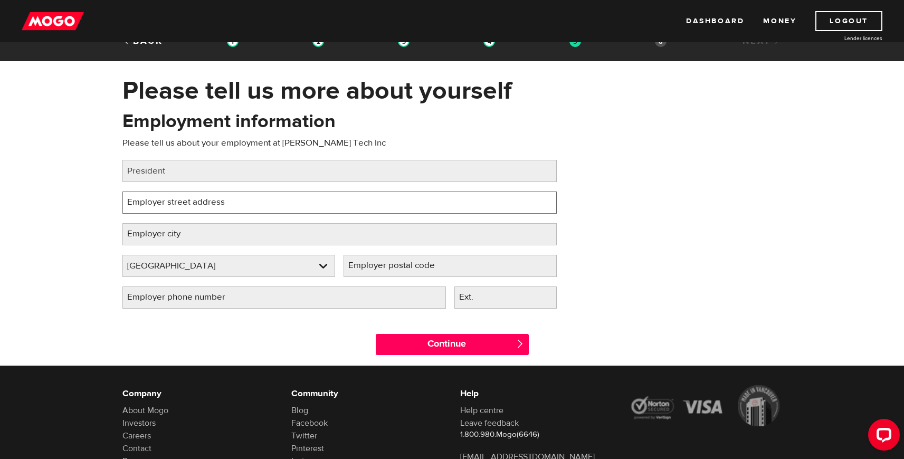
click at [277, 203] on input "Employer street address" at bounding box center [339, 203] width 434 height 22
type input "2"
type input "33 Mill St"
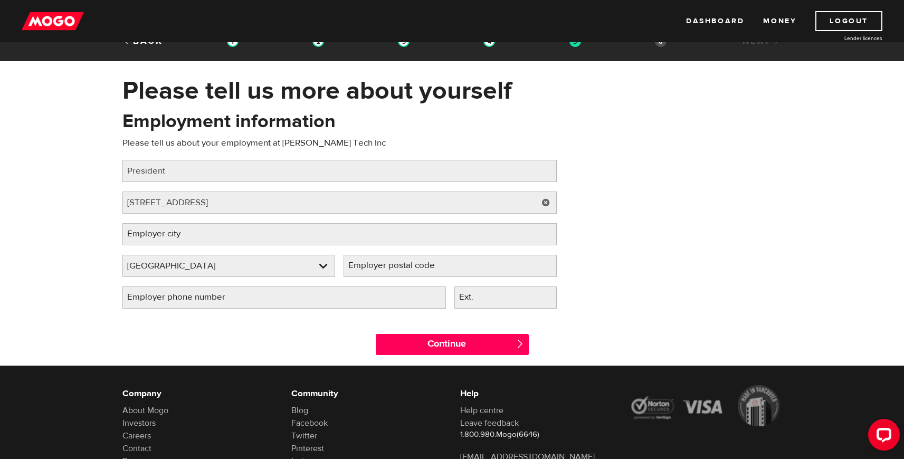
click at [101, 230] on div "Please tell us more about yourself Oops! Please review the areas highlighted be…" at bounding box center [452, 220] width 904 height 290
click at [158, 231] on label "Employer city" at bounding box center [162, 234] width 80 height 22
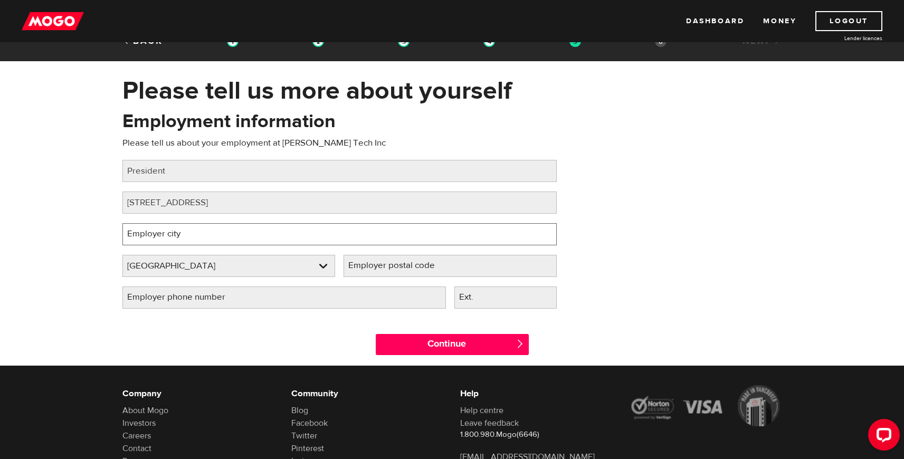
click at [158, 231] on input "Employer city" at bounding box center [339, 234] width 434 height 22
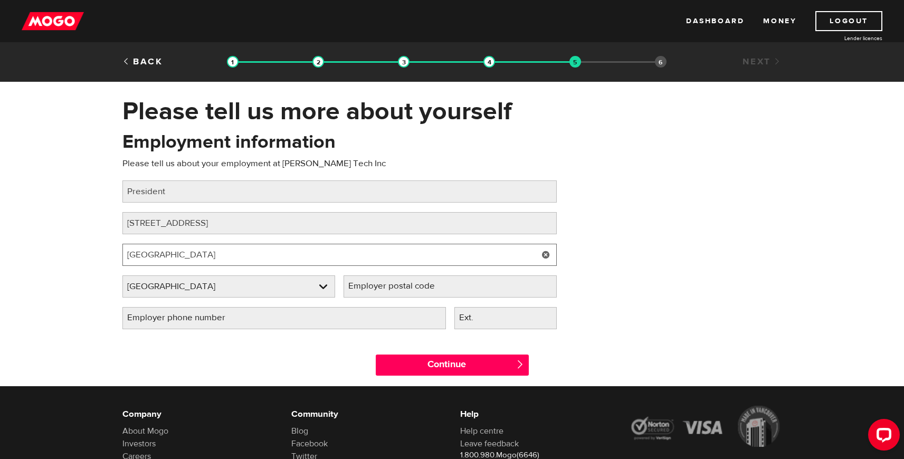
type input "Toronto"
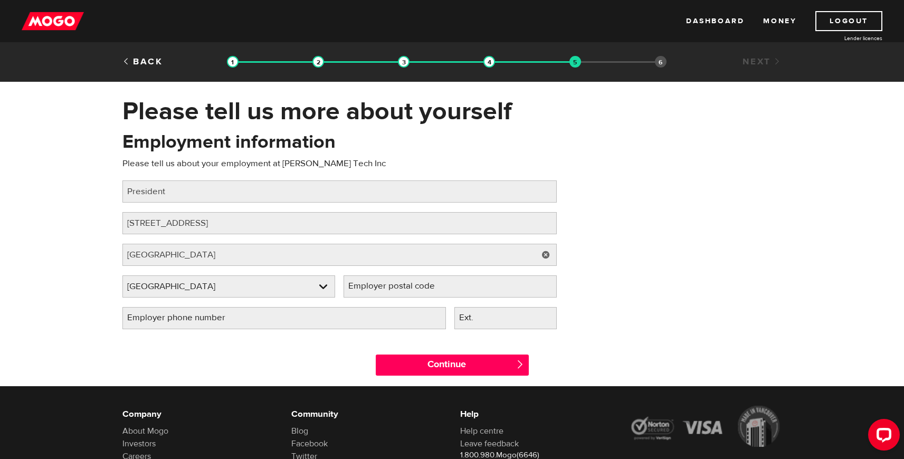
click at [404, 286] on label "Employer postal code" at bounding box center [399, 286] width 113 height 22
click at [404, 286] on input "Employer postal code" at bounding box center [449, 286] width 213 height 22
type input "M5A 3R3"
click at [90, 292] on div "Please tell us more about yourself Oops! Please review the areas highlighted be…" at bounding box center [452, 241] width 904 height 290
click at [91, 295] on div "Please tell us more about yourself Oops! Please review the areas highlighted be…" at bounding box center [452, 241] width 904 height 290
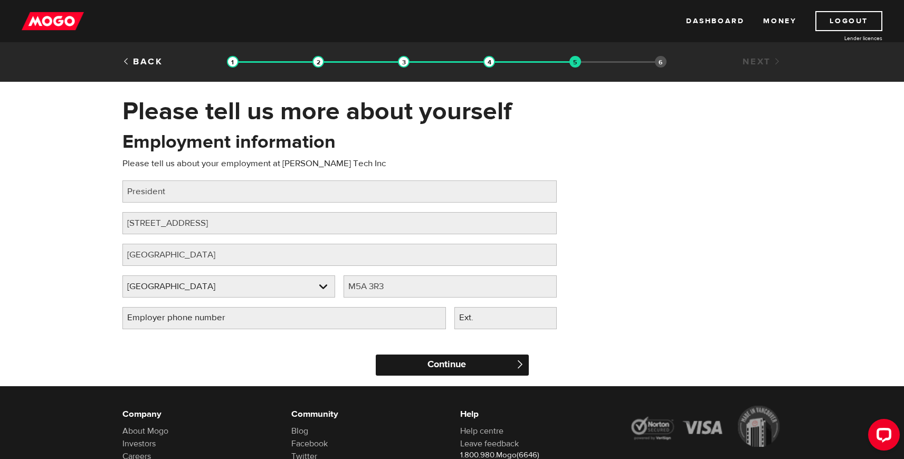
click at [424, 367] on input "Continue" at bounding box center [452, 365] width 153 height 21
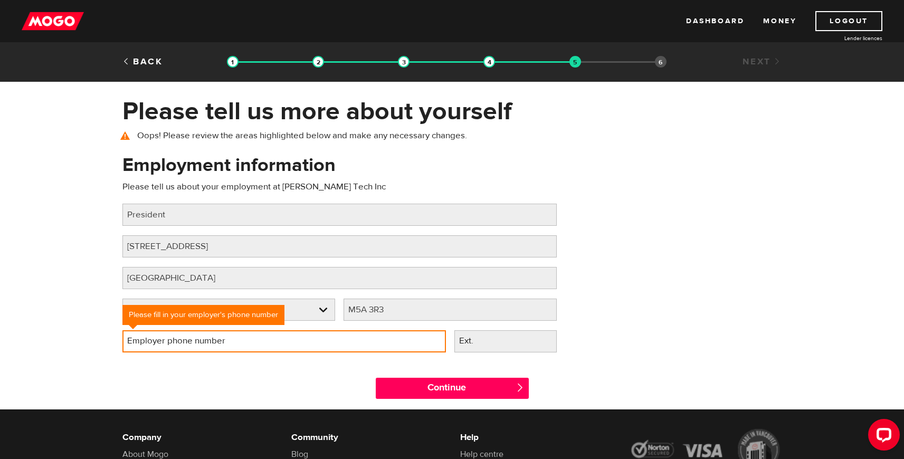
click at [367, 342] on input "Employer phone number" at bounding box center [283, 341] width 323 height 22
type input "(437) 328-3603"
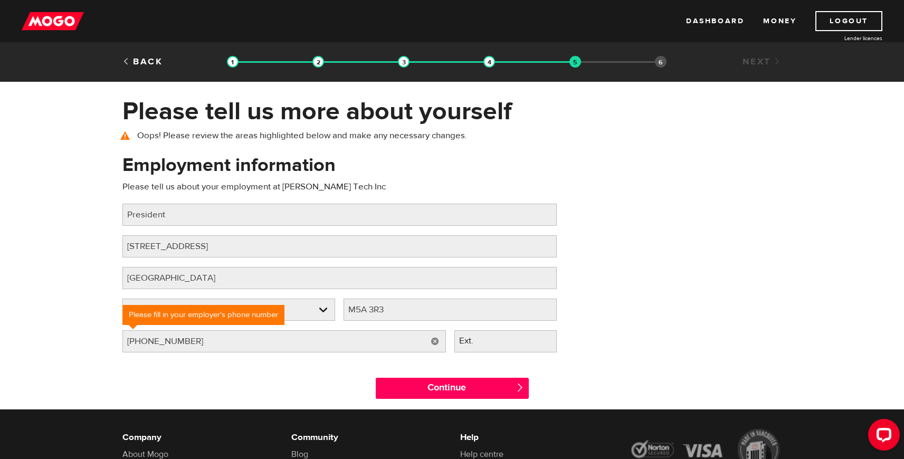
click at [344, 387] on div "Continue " at bounding box center [451, 385] width 675 height 47
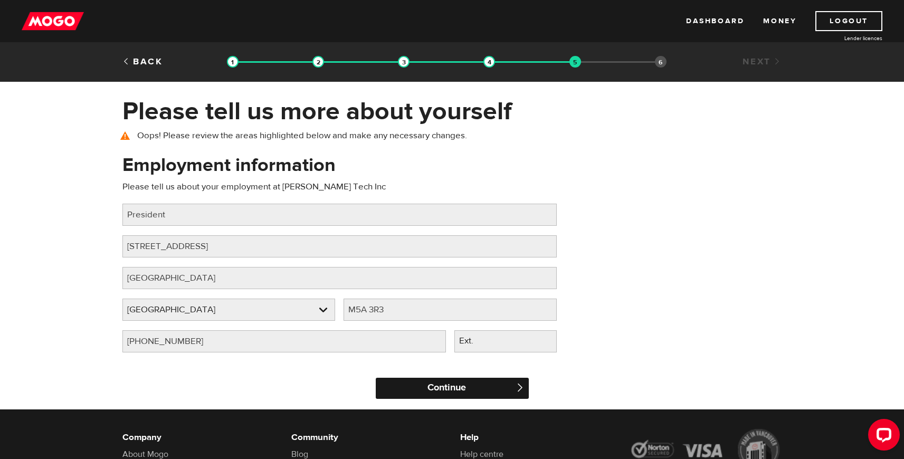
click at [402, 386] on input "Continue" at bounding box center [452, 388] width 153 height 21
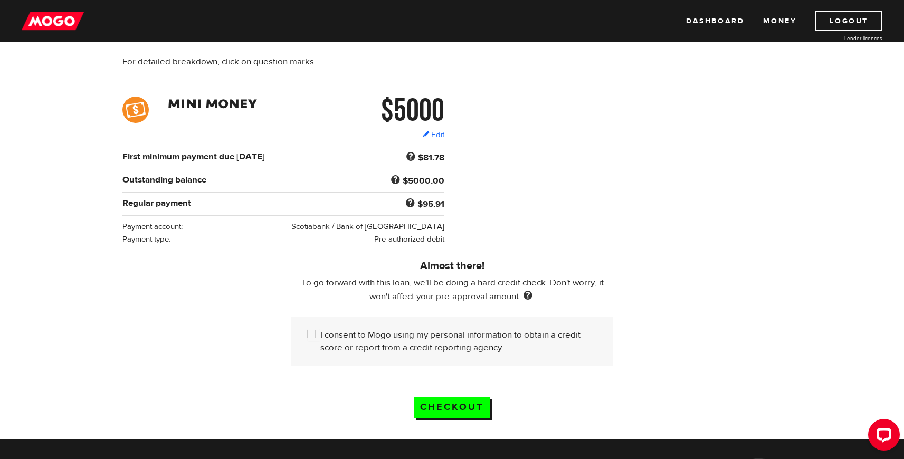
scroll to position [118, 0]
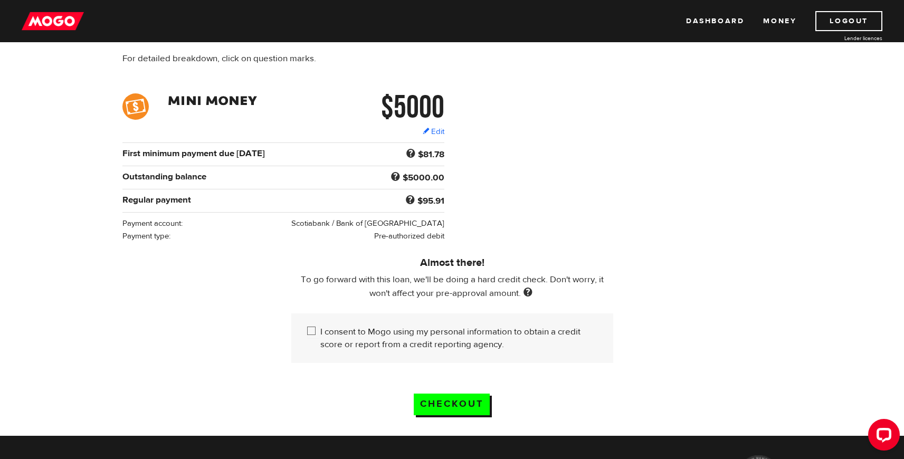
click at [391, 333] on label "I consent to Mogo using my personal information to obtain a credit score or rep…" at bounding box center [458, 338] width 277 height 25
click at [320, 333] on input "I consent to Mogo using my personal information to obtain a credit score or rep…" at bounding box center [313, 332] width 13 height 13
checkbox input "true"
click at [466, 407] on input "Checkout" at bounding box center [452, 405] width 76 height 22
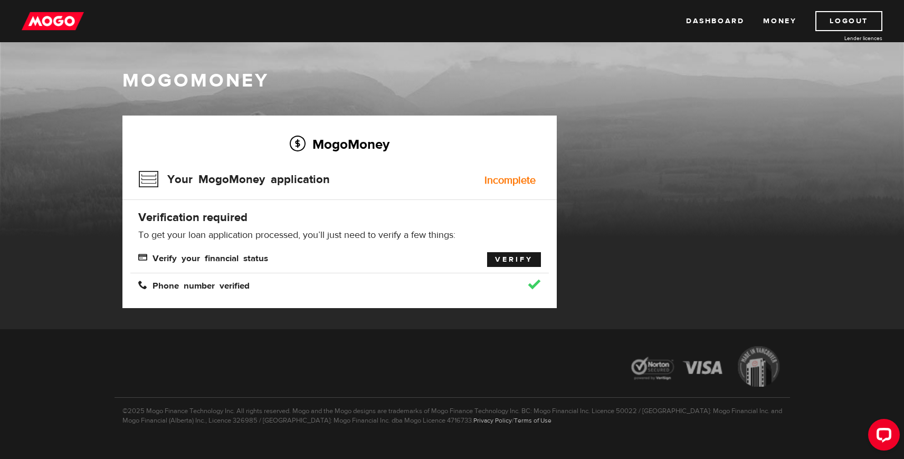
click at [499, 259] on link "Verify" at bounding box center [514, 259] width 54 height 15
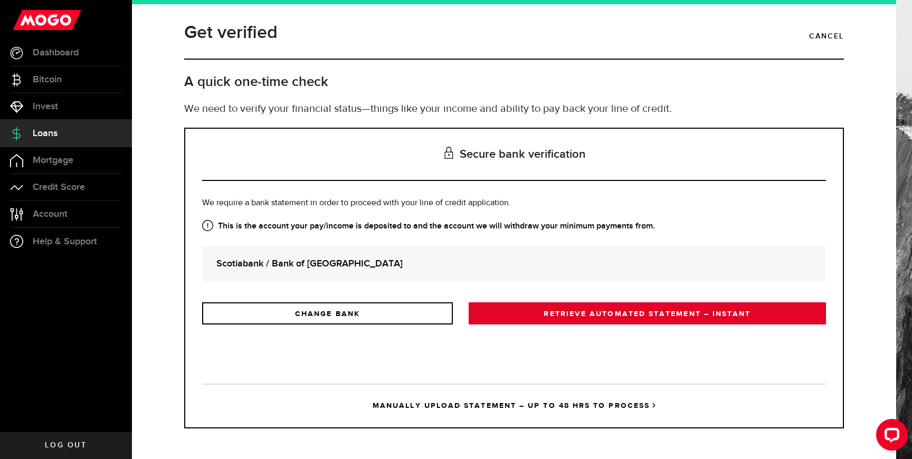
click at [553, 315] on link "RETRIEVE AUTOMATED STATEMENT – INSTANT" at bounding box center [647, 313] width 357 height 22
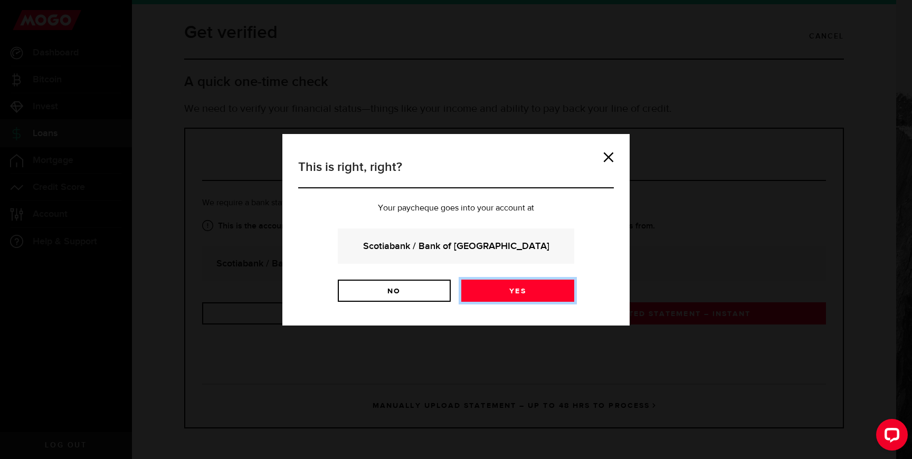
click at [531, 282] on link "Yes" at bounding box center [517, 291] width 113 height 22
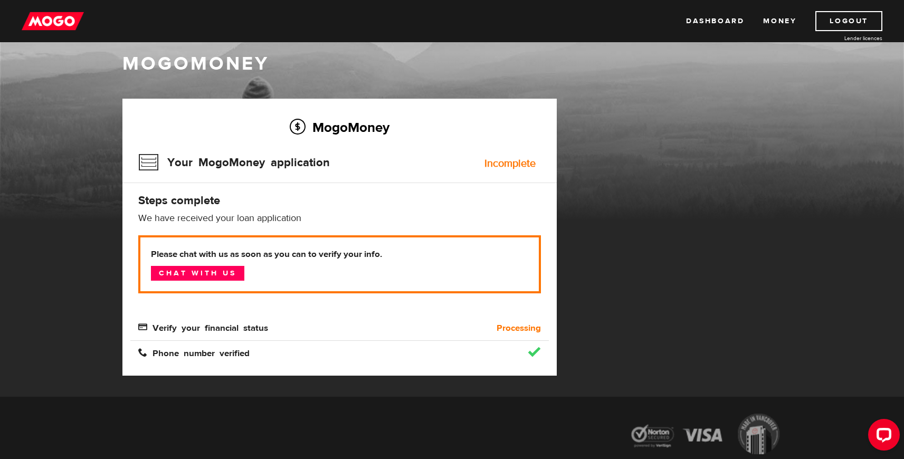
scroll to position [15, 0]
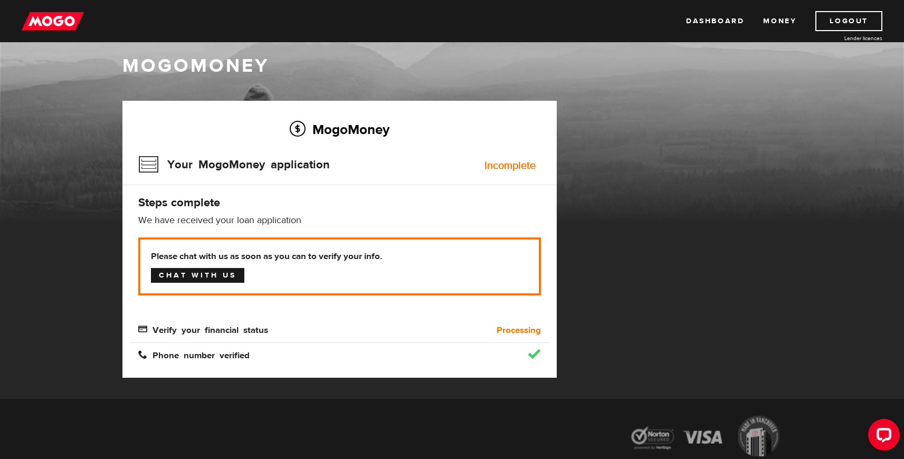
click at [179, 273] on link "Chat with us" at bounding box center [197, 275] width 93 height 15
click at [603, 141] on div "MogoMoney Your MogoMoney application Expired Your MogoMoney credit decision has…" at bounding box center [451, 250] width 675 height 298
click at [888, 437] on icon "Open LiveChat chat widget" at bounding box center [884, 434] width 10 height 7
click at [629, 206] on div "MogoMoney Your MogoMoney application Expired Your MogoMoney credit decision has…" at bounding box center [451, 250] width 675 height 298
click at [707, 186] on div "MogoMoney Your MogoMoney application Expired Your MogoMoney credit decision has…" at bounding box center [451, 250] width 675 height 298
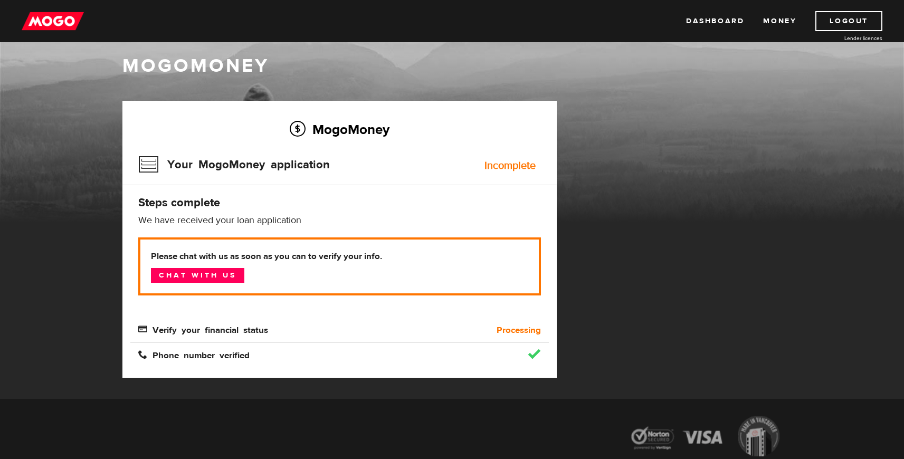
click at [831, 34] on div "Dashboard Money Logout Lender licences Dashboard Money Logout Lender licences" at bounding box center [452, 21] width 904 height 42
click at [836, 22] on link "Logout" at bounding box center [848, 21] width 67 height 20
